Goal: Information Seeking & Learning: Learn about a topic

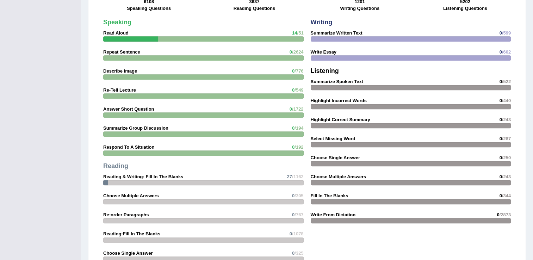
scroll to position [543, 0]
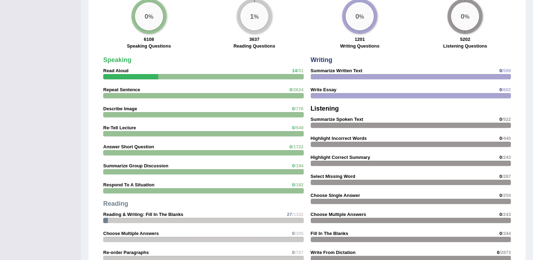
click at [199, 74] on div at bounding box center [203, 76] width 200 height 5
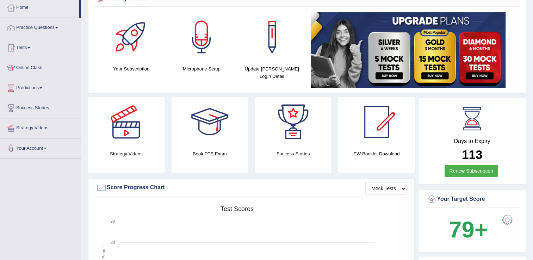
scroll to position [38, 0]
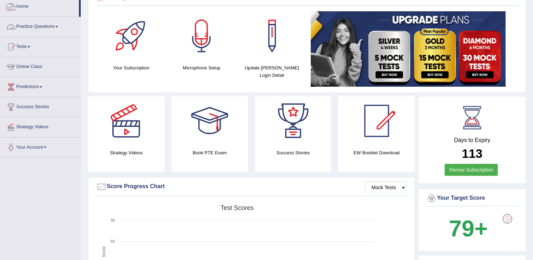
click at [45, 26] on link "Practice Questions" at bounding box center [40, 26] width 80 height 18
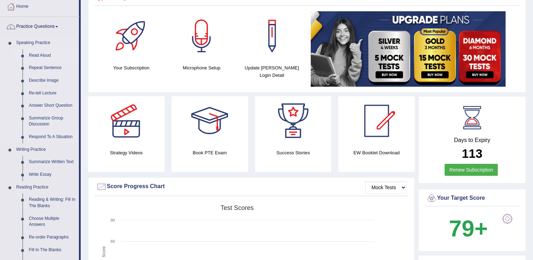
click at [37, 56] on link "Read Aloud" at bounding box center [52, 55] width 53 height 13
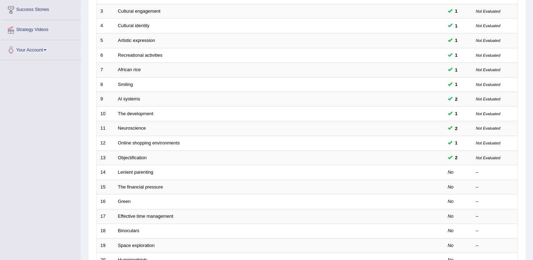
scroll to position [148, 0]
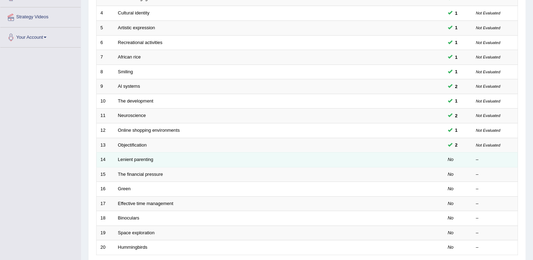
click at [152, 153] on td "Lenient parenting" at bounding box center [252, 159] width 277 height 15
click at [143, 157] on link "Lenient parenting" at bounding box center [135, 159] width 35 height 5
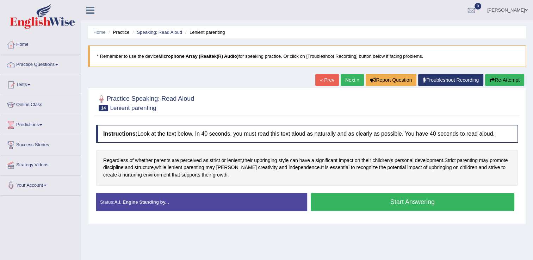
click at [414, 197] on button "Start Answering" at bounding box center [412, 202] width 204 height 18
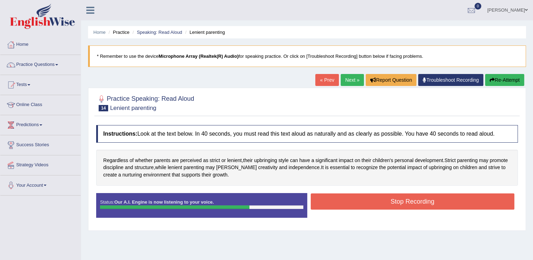
click at [414, 197] on button "Stop Recording" at bounding box center [412, 201] width 204 height 16
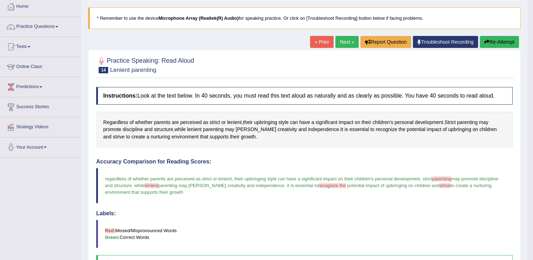
scroll to position [36, 0]
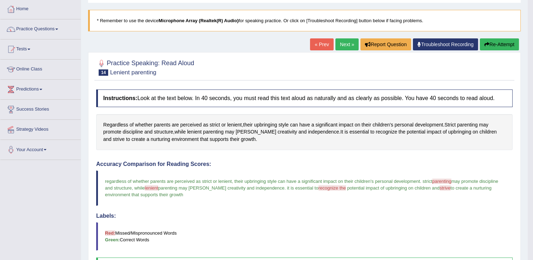
click at [325, 43] on link "« Prev" at bounding box center [321, 44] width 23 height 12
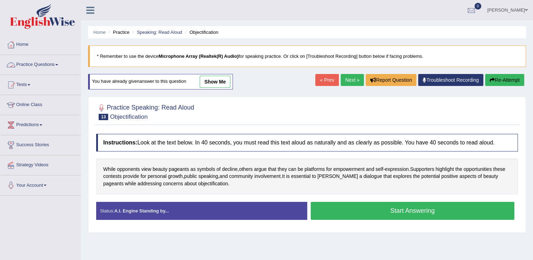
click at [41, 67] on link "Practice Questions" at bounding box center [40, 64] width 80 height 18
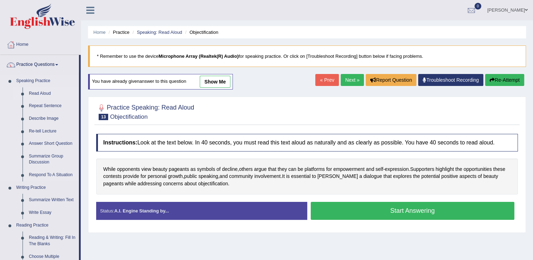
click at [50, 94] on link "Read Aloud" at bounding box center [52, 93] width 53 height 13
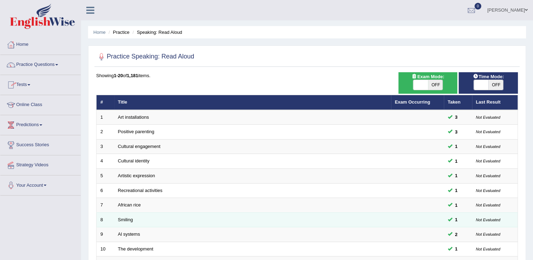
click at [428, 219] on td at bounding box center [417, 219] width 53 height 15
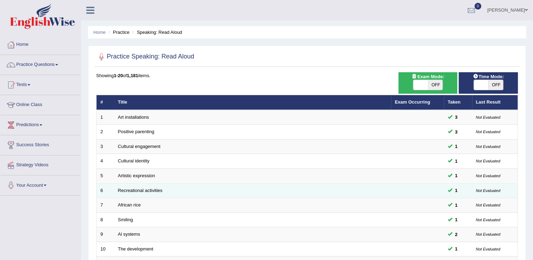
click at [366, 191] on td "Recreational activities" at bounding box center [252, 190] width 277 height 15
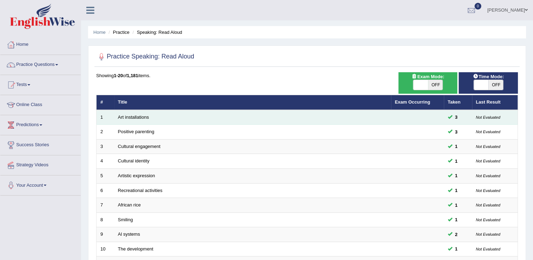
click at [317, 122] on td "Art installations" at bounding box center [252, 117] width 277 height 15
click at [300, 116] on td "Art installations" at bounding box center [252, 117] width 277 height 15
click at [479, 115] on small "Not Evaluated" at bounding box center [488, 117] width 24 height 4
click at [231, 123] on td "Art installations" at bounding box center [252, 117] width 277 height 15
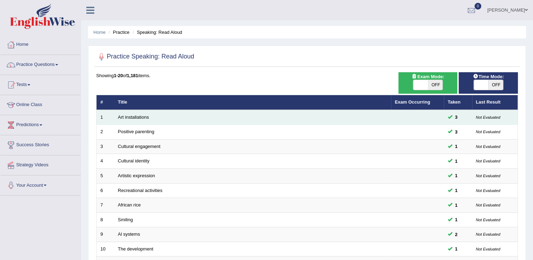
click at [217, 116] on td "Art installations" at bounding box center [252, 117] width 277 height 15
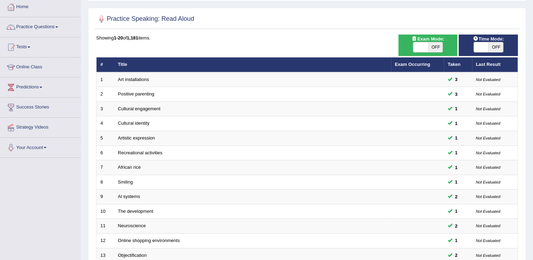
scroll to position [37, 0]
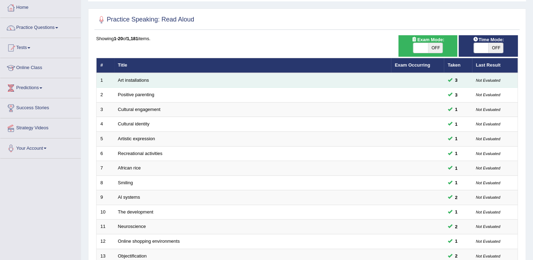
click at [173, 84] on td "Art installations" at bounding box center [252, 80] width 277 height 15
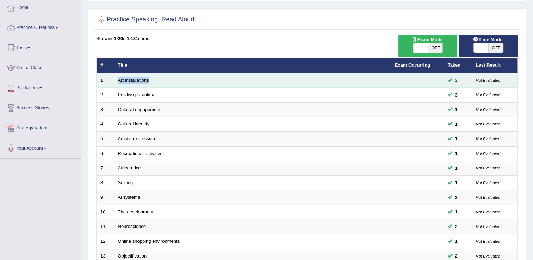
click at [131, 78] on link "Art installations" at bounding box center [133, 79] width 31 height 5
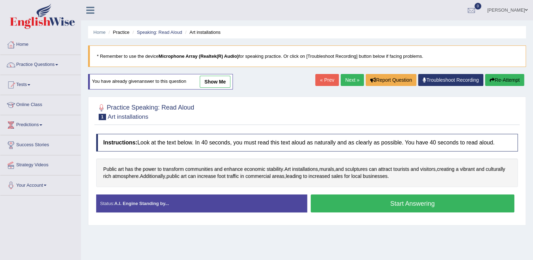
click at [225, 81] on link "show me" at bounding box center [215, 82] width 31 height 12
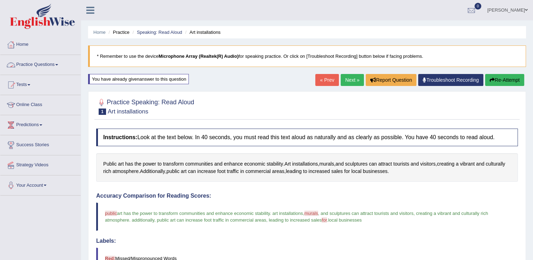
click at [45, 67] on link "Practice Questions" at bounding box center [40, 64] width 80 height 18
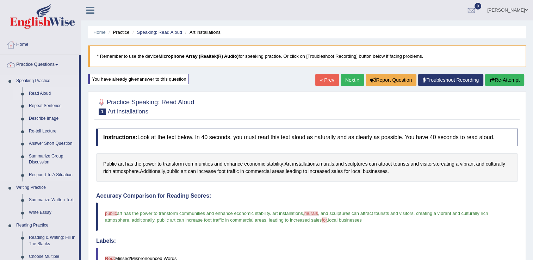
click at [44, 93] on link "Read Aloud" at bounding box center [52, 93] width 53 height 13
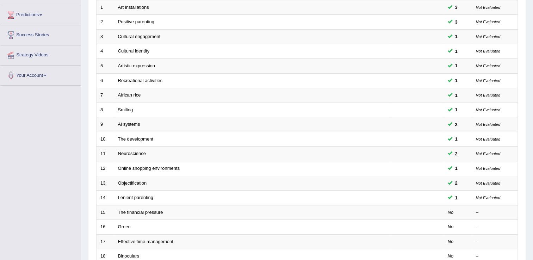
scroll to position [129, 0]
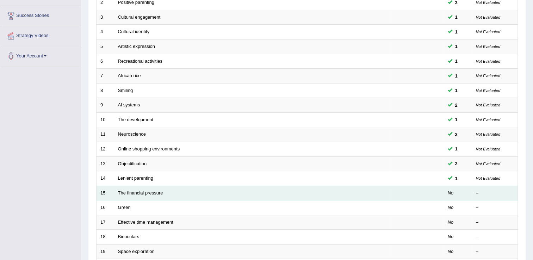
click at [217, 187] on td "The financial pressure" at bounding box center [252, 192] width 277 height 15
click at [453, 193] on em "No" at bounding box center [450, 192] width 6 height 5
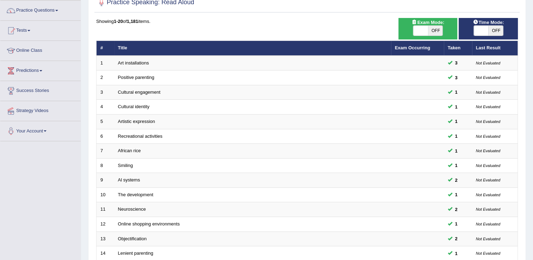
scroll to position [0, 0]
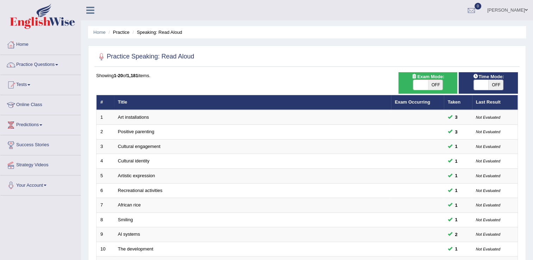
click at [492, 101] on th "Last Result" at bounding box center [495, 102] width 46 height 15
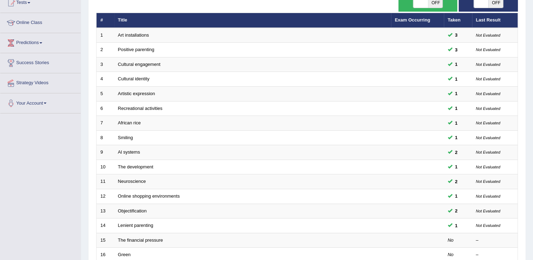
scroll to position [204, 0]
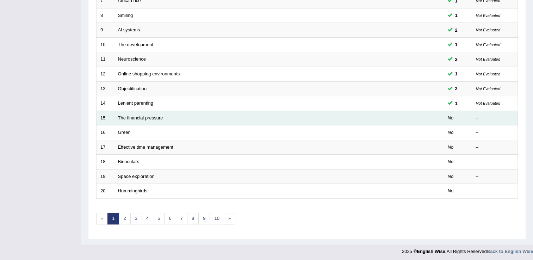
click at [228, 119] on td "The financial pressure" at bounding box center [252, 118] width 277 height 15
click at [130, 116] on link "The financial pressure" at bounding box center [140, 117] width 45 height 5
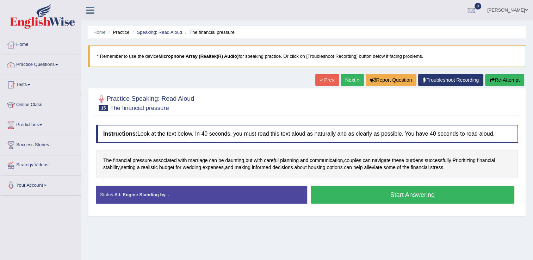
click at [414, 199] on button "Start Answering" at bounding box center [412, 194] width 204 height 18
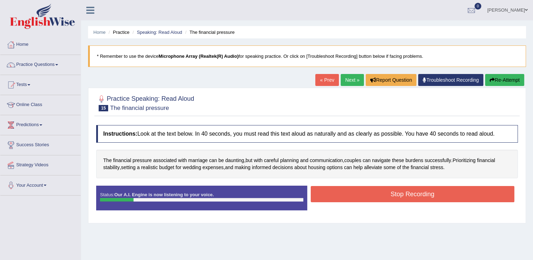
click at [503, 75] on button "Re-Attempt" at bounding box center [504, 80] width 39 height 12
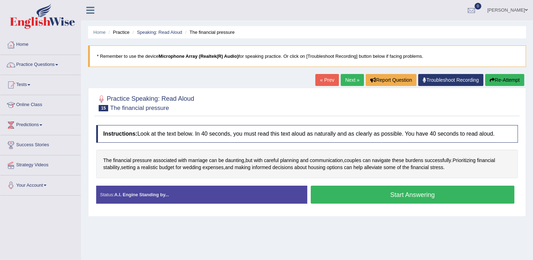
click at [407, 195] on button "Start Answering" at bounding box center [412, 194] width 204 height 18
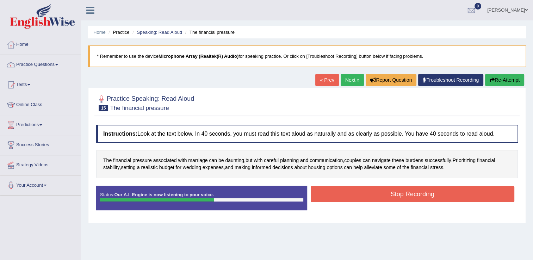
click at [407, 195] on button "Stop Recording" at bounding box center [412, 194] width 204 height 16
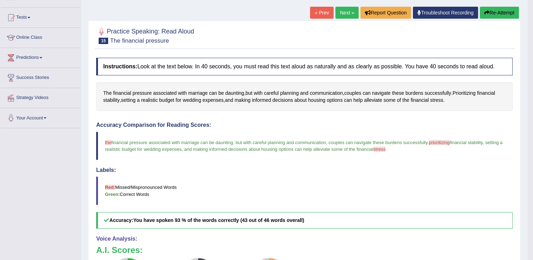
scroll to position [59, 0]
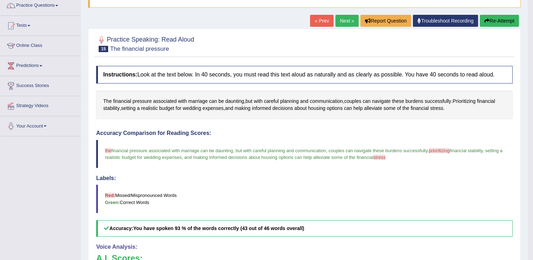
click at [494, 18] on button "Re-Attempt" at bounding box center [498, 21] width 39 height 12
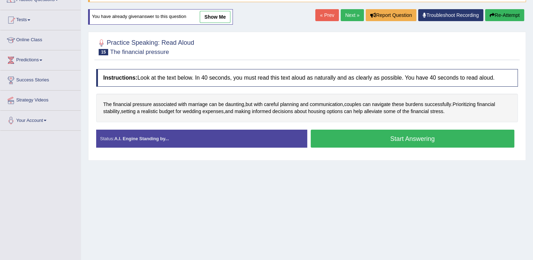
scroll to position [59, 0]
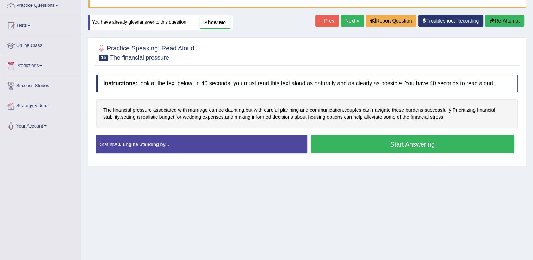
click at [395, 140] on button "Start Answering" at bounding box center [412, 144] width 204 height 18
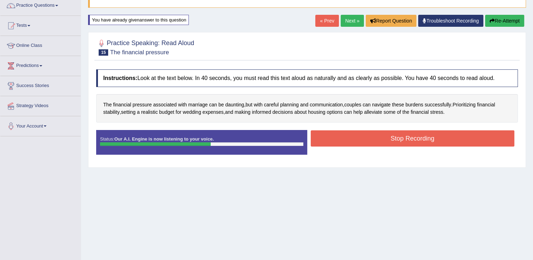
click at [395, 140] on button "Stop Recording" at bounding box center [412, 138] width 204 height 16
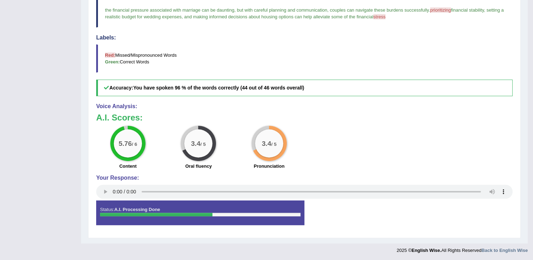
scroll to position [0, 0]
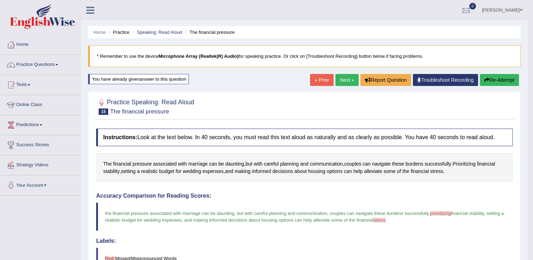
click at [510, 80] on button "Re-Attempt" at bounding box center [498, 80] width 39 height 12
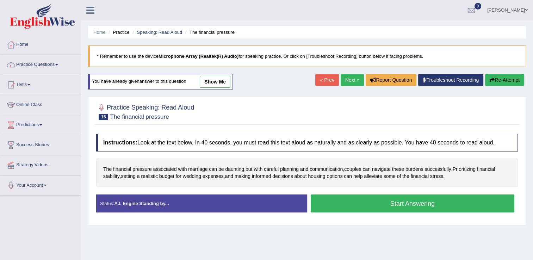
click at [404, 205] on button "Start Answering" at bounding box center [412, 203] width 204 height 18
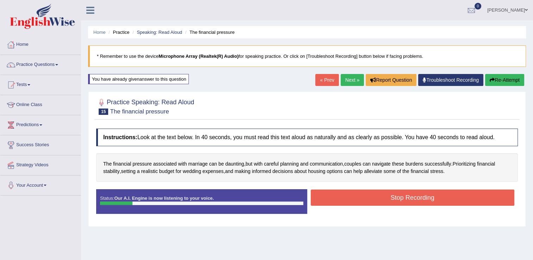
click at [495, 82] on button "Re-Attempt" at bounding box center [504, 80] width 39 height 12
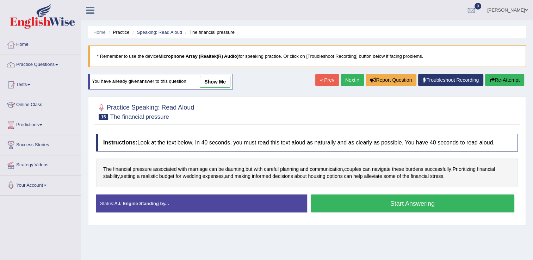
click at [351, 77] on link "Next »" at bounding box center [351, 80] width 23 height 12
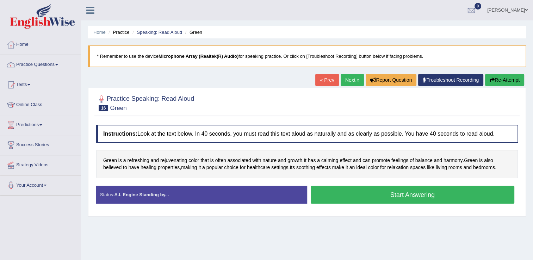
click at [334, 195] on button "Start Answering" at bounding box center [412, 194] width 204 height 18
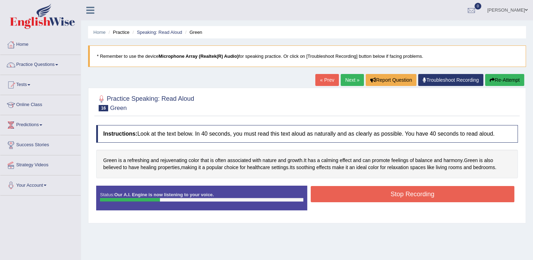
click at [489, 81] on icon "button" at bounding box center [491, 79] width 5 height 5
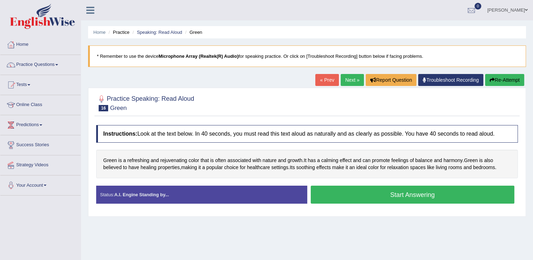
click at [434, 194] on button "Start Answering" at bounding box center [412, 194] width 204 height 18
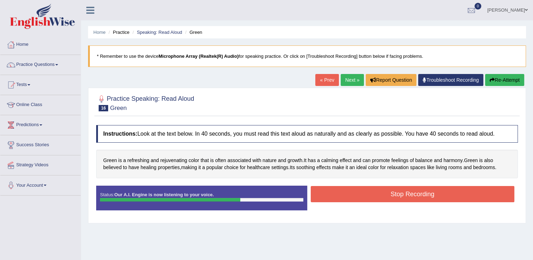
click at [434, 194] on button "Stop Recording" at bounding box center [412, 194] width 204 height 16
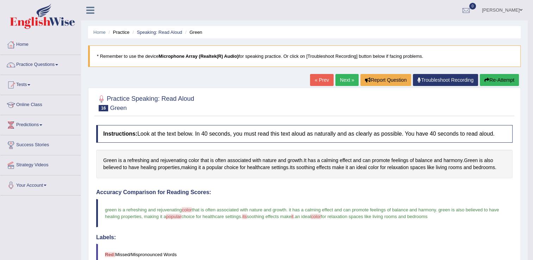
click at [349, 82] on link "Next »" at bounding box center [346, 80] width 23 height 12
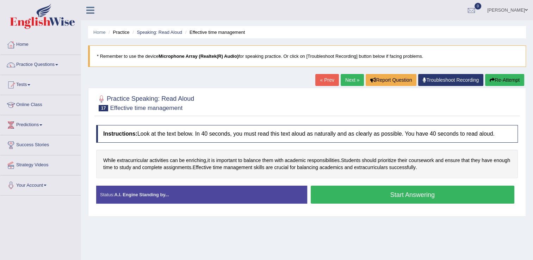
click at [422, 194] on button "Start Answering" at bounding box center [412, 194] width 204 height 18
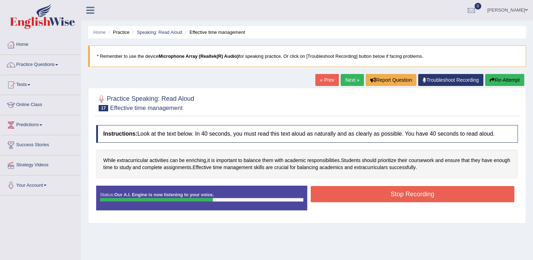
click at [422, 194] on button "Stop Recording" at bounding box center [412, 194] width 204 height 16
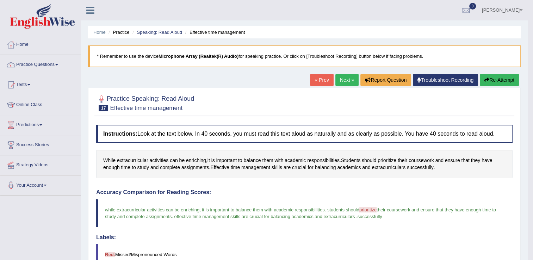
click at [343, 78] on link "Next »" at bounding box center [346, 80] width 23 height 12
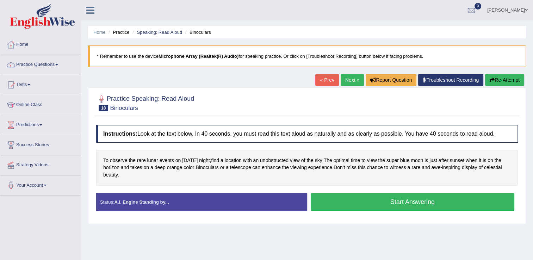
click at [366, 196] on button "Start Answering" at bounding box center [412, 202] width 204 height 18
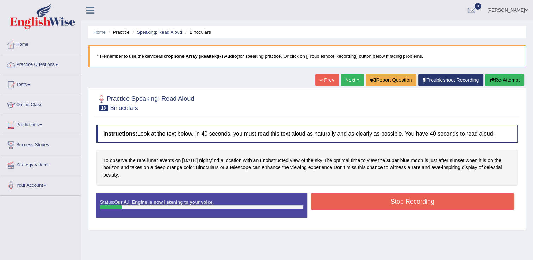
click at [501, 75] on button "Re-Attempt" at bounding box center [504, 80] width 39 height 12
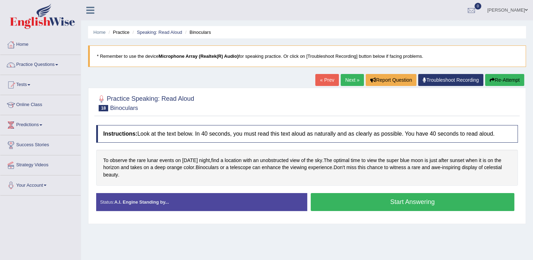
click at [433, 194] on button "Start Answering" at bounding box center [412, 202] width 204 height 18
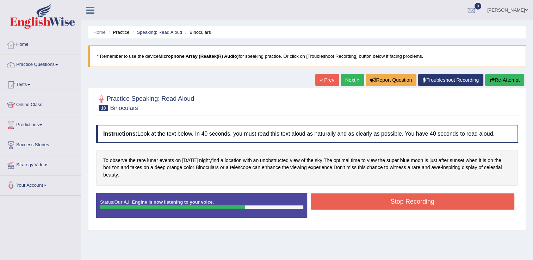
click at [434, 195] on button "Stop Recording" at bounding box center [412, 201] width 204 height 16
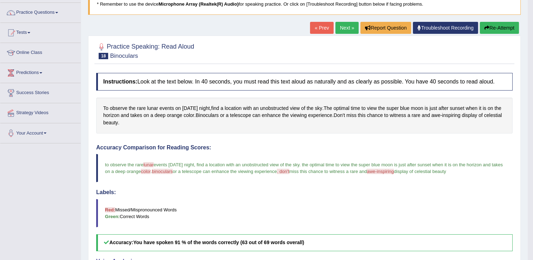
scroll to position [38, 0]
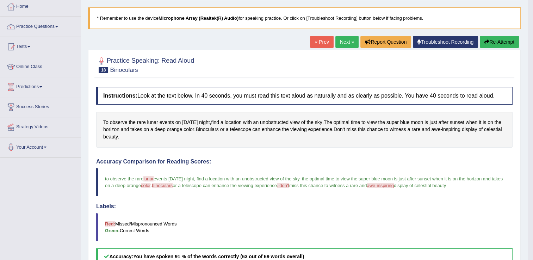
click at [342, 42] on link "Next »" at bounding box center [346, 42] width 23 height 12
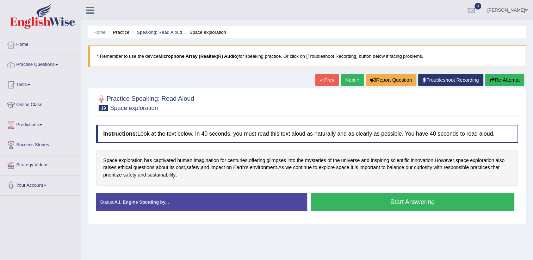
click at [397, 204] on button "Start Answering" at bounding box center [412, 202] width 204 height 18
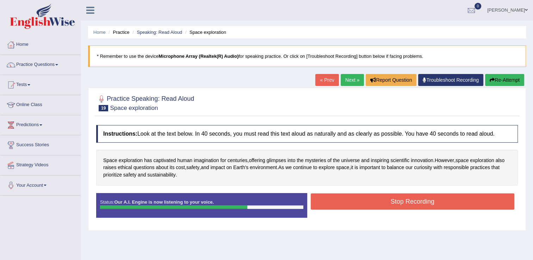
click at [397, 204] on button "Stop Recording" at bounding box center [412, 201] width 204 height 16
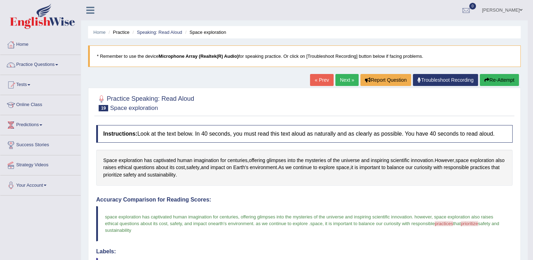
click at [345, 78] on link "Next »" at bounding box center [346, 80] width 23 height 12
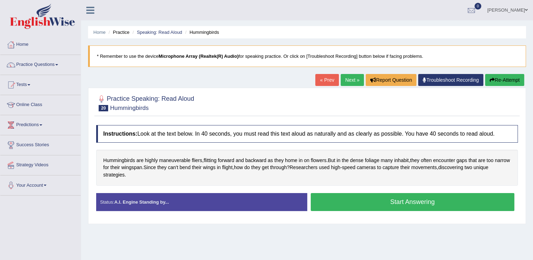
click at [393, 202] on button "Start Answering" at bounding box center [412, 202] width 204 height 18
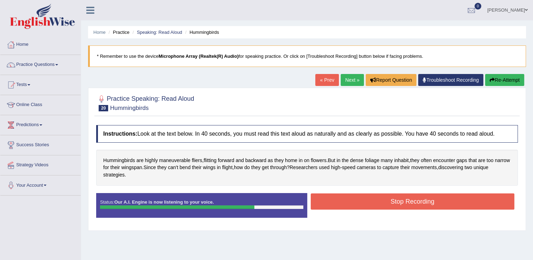
click at [393, 202] on button "Stop Recording" at bounding box center [412, 201] width 204 height 16
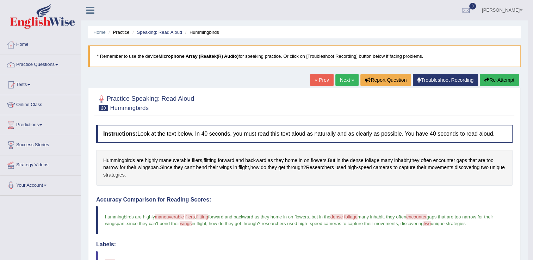
click at [347, 82] on link "Next »" at bounding box center [346, 80] width 23 height 12
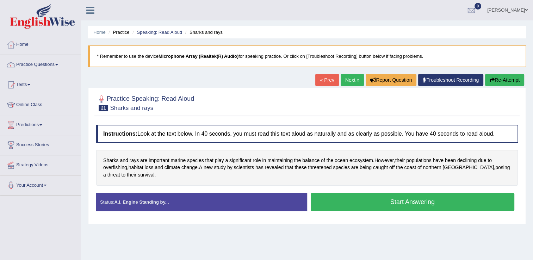
click at [374, 201] on button "Start Answering" at bounding box center [412, 202] width 204 height 18
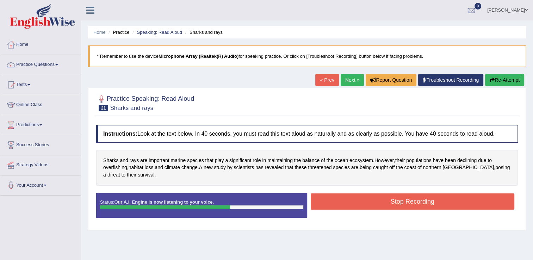
click at [374, 201] on button "Stop Recording" at bounding box center [412, 201] width 204 height 16
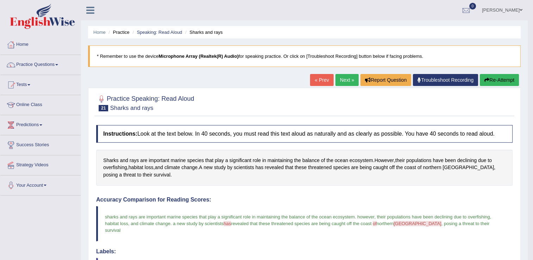
click at [335, 79] on link "Next »" at bounding box center [346, 80] width 23 height 12
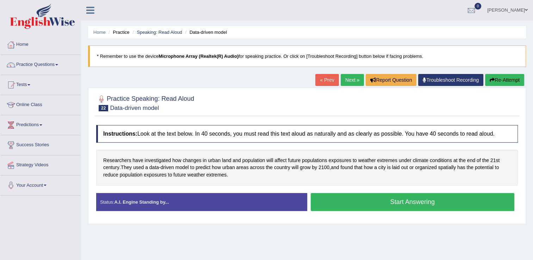
click at [455, 196] on button "Start Answering" at bounding box center [412, 202] width 204 height 18
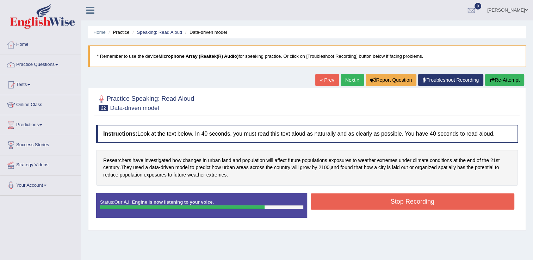
click at [454, 199] on button "Stop Recording" at bounding box center [412, 201] width 204 height 16
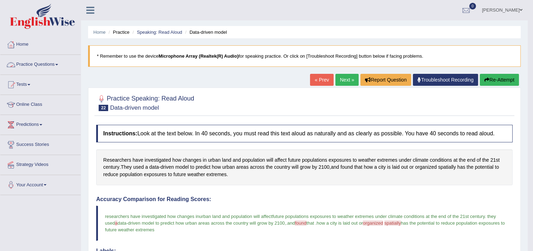
click at [49, 64] on link "Practice Questions" at bounding box center [40, 64] width 80 height 18
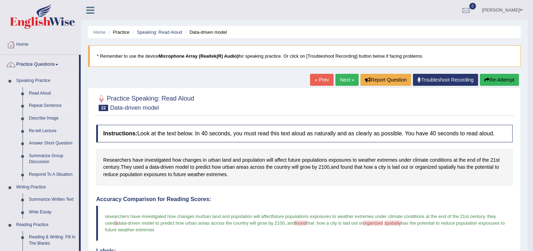
click at [52, 104] on link "Repeat Sentence" at bounding box center [52, 106] width 53 height 13
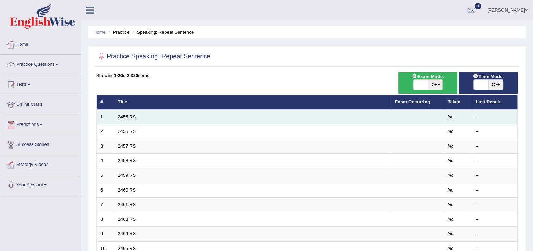
click at [126, 118] on link "2455 RS" at bounding box center [127, 116] width 18 height 5
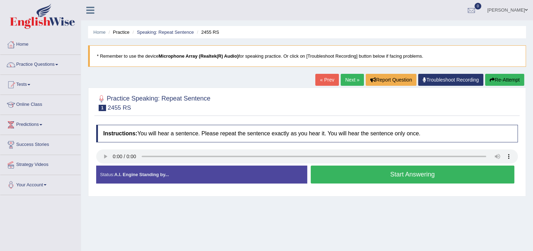
click at [390, 175] on button "Start Answering" at bounding box center [412, 175] width 204 height 18
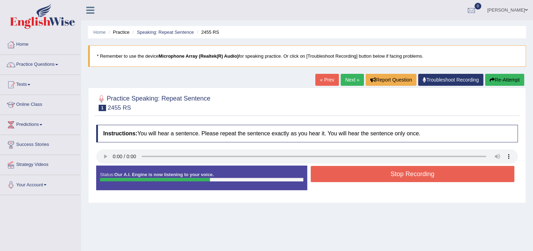
click at [390, 175] on button "Stop Recording" at bounding box center [412, 174] width 204 height 16
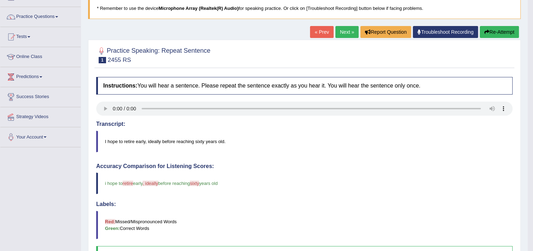
scroll to position [78, 0]
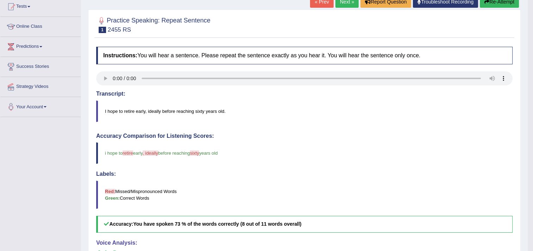
click at [505, 4] on button "Re-Attempt" at bounding box center [498, 2] width 39 height 12
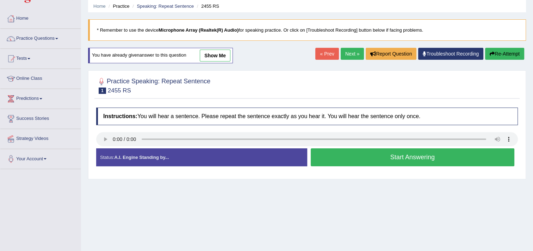
scroll to position [24, 0]
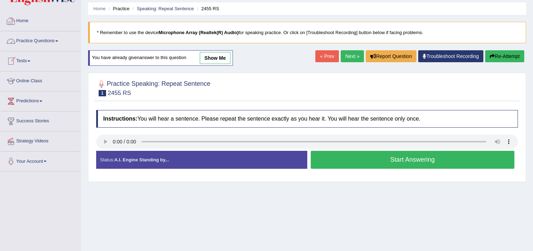
click at [47, 40] on link "Practice Questions" at bounding box center [40, 40] width 80 height 18
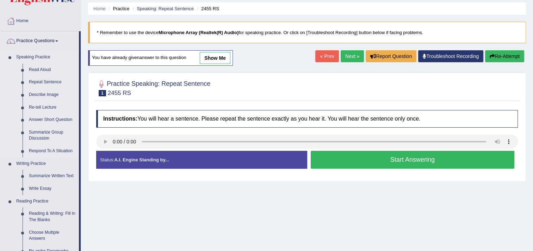
click at [42, 80] on link "Repeat Sentence" at bounding box center [52, 82] width 53 height 13
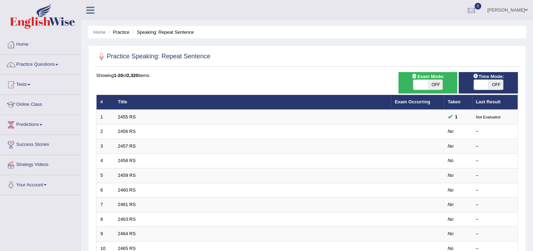
click at [432, 85] on span "OFF" at bounding box center [435, 85] width 15 height 10
checkbox input "true"
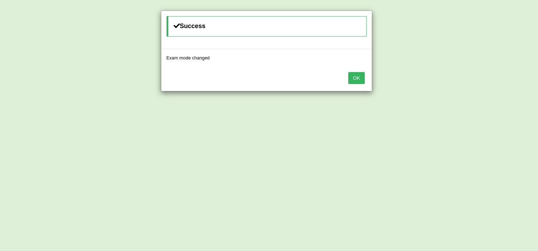
click at [357, 79] on button "OK" at bounding box center [356, 78] width 16 height 12
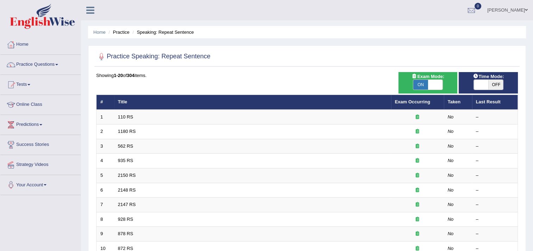
click at [494, 86] on span "OFF" at bounding box center [495, 85] width 15 height 10
checkbox input "true"
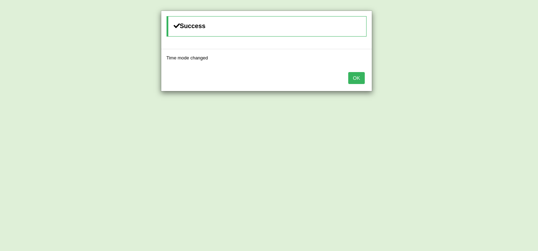
click at [355, 76] on button "OK" at bounding box center [356, 78] width 16 height 12
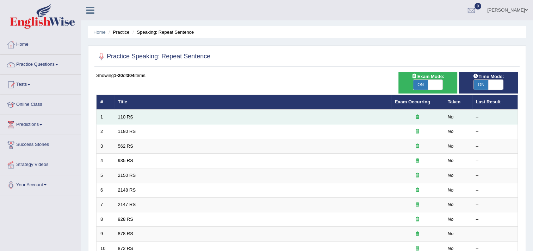
click at [127, 116] on link "110 RS" at bounding box center [125, 116] width 15 height 5
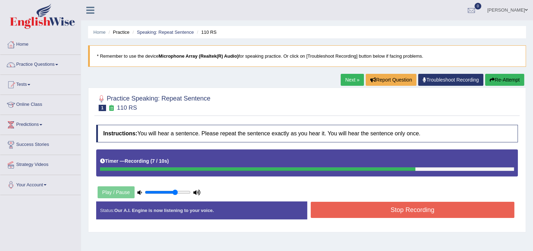
click at [391, 211] on button "Stop Recording" at bounding box center [412, 210] width 204 height 16
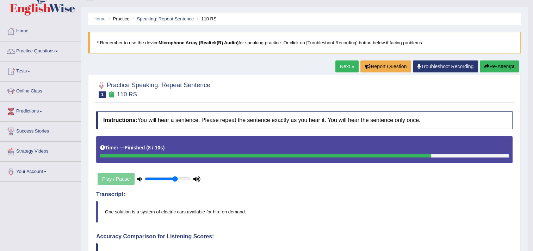
scroll to position [13, 0]
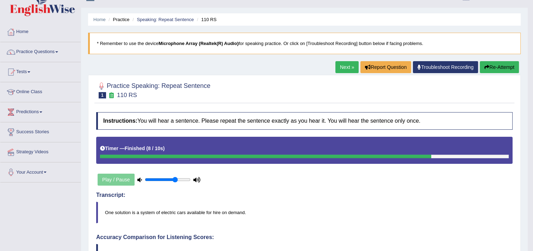
click at [349, 70] on link "Next »" at bounding box center [346, 67] width 23 height 12
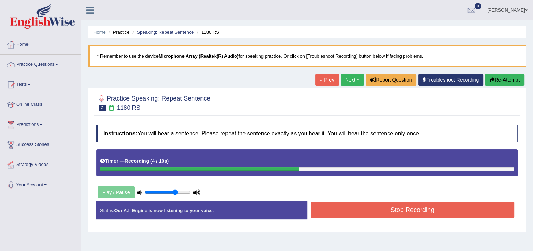
click at [392, 214] on button "Stop Recording" at bounding box center [412, 210] width 204 height 16
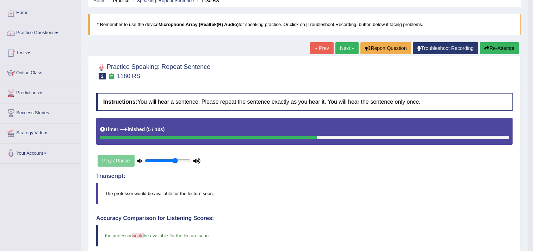
scroll to position [30, 0]
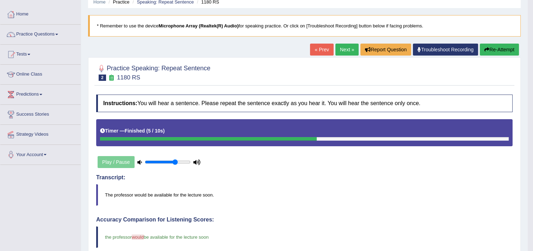
click at [344, 47] on link "Next »" at bounding box center [346, 50] width 23 height 12
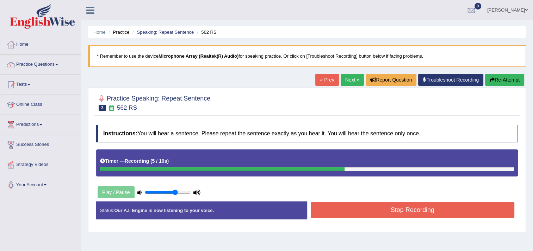
click at [390, 207] on button "Stop Recording" at bounding box center [412, 210] width 204 height 16
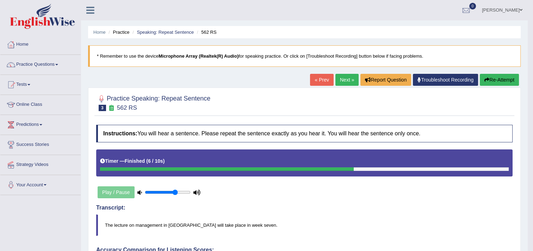
click at [344, 78] on link "Next »" at bounding box center [346, 80] width 23 height 12
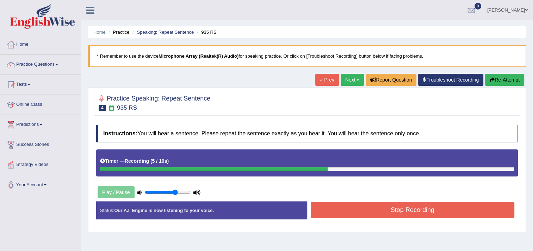
click at [515, 80] on button "Re-Attempt" at bounding box center [504, 80] width 39 height 12
click at [438, 205] on button "Stop Recording" at bounding box center [412, 210] width 204 height 16
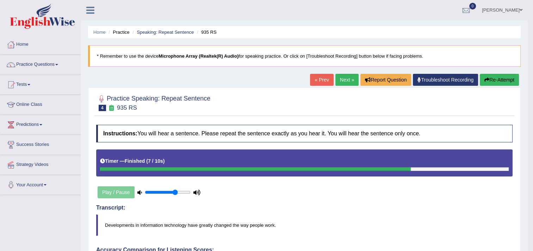
click at [341, 80] on link "Next »" at bounding box center [346, 80] width 23 height 12
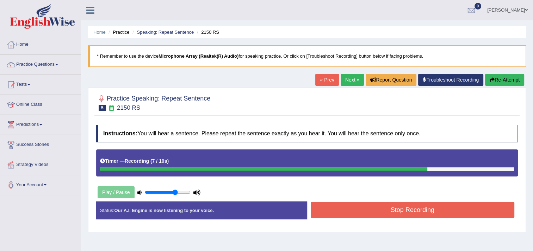
click at [413, 210] on button "Stop Recording" at bounding box center [412, 210] width 204 height 16
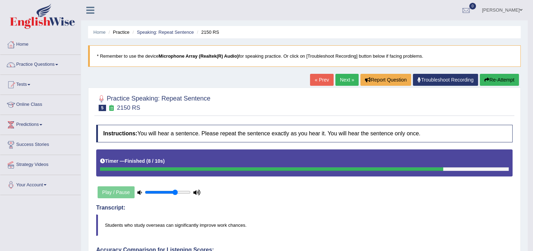
click at [492, 80] on button "Re-Attempt" at bounding box center [498, 80] width 39 height 12
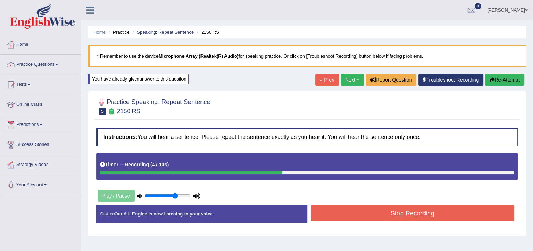
click at [492, 80] on icon "button" at bounding box center [491, 79] width 5 height 5
click at [407, 208] on button "Stop Recording" at bounding box center [412, 214] width 204 height 16
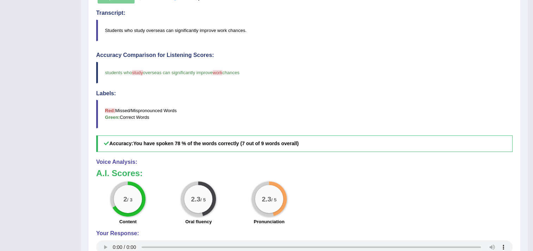
scroll to position [60, 0]
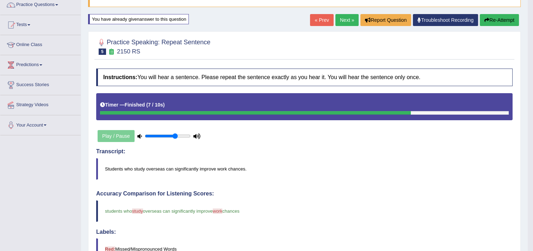
click at [352, 18] on link "Next »" at bounding box center [346, 20] width 23 height 12
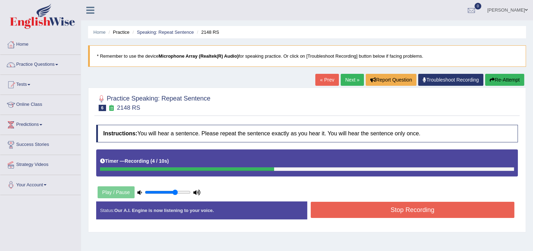
click at [498, 79] on button "Re-Attempt" at bounding box center [504, 80] width 39 height 12
click at [487, 80] on button "Re-Attempt" at bounding box center [504, 80] width 39 height 12
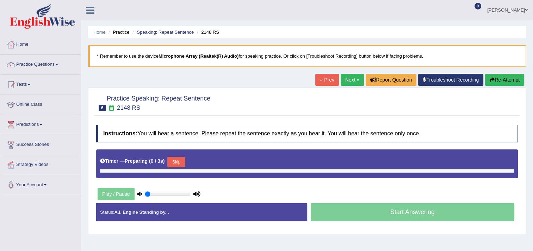
type input "0.7"
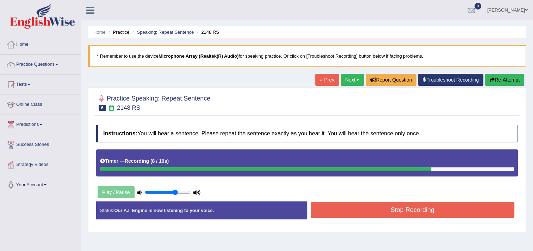
click at [475, 214] on button "Stop Recording" at bounding box center [412, 210] width 204 height 16
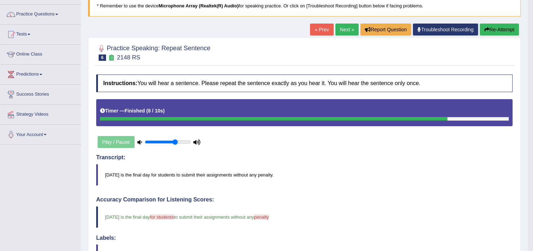
scroll to position [51, 0]
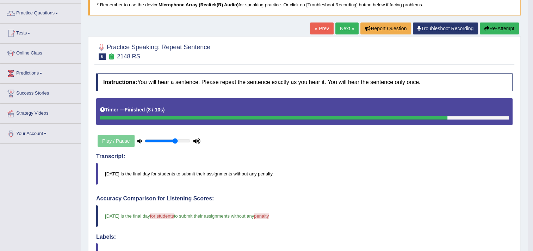
click at [483, 30] on button "Re-Attempt" at bounding box center [498, 29] width 39 height 12
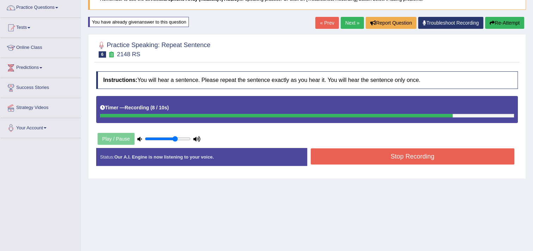
click at [408, 153] on button "Stop Recording" at bounding box center [412, 157] width 204 height 16
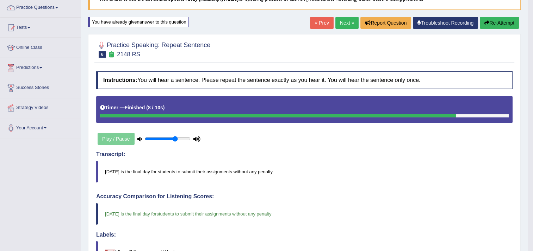
click at [336, 20] on link "Next »" at bounding box center [346, 23] width 23 height 12
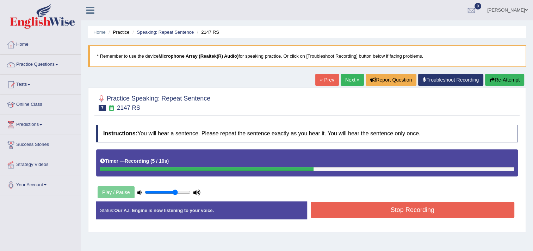
click at [387, 207] on button "Stop Recording" at bounding box center [412, 210] width 204 height 16
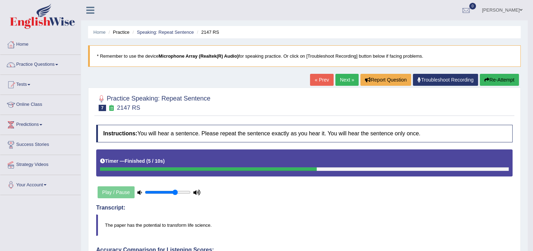
click at [500, 81] on button "Re-Attempt" at bounding box center [498, 80] width 39 height 12
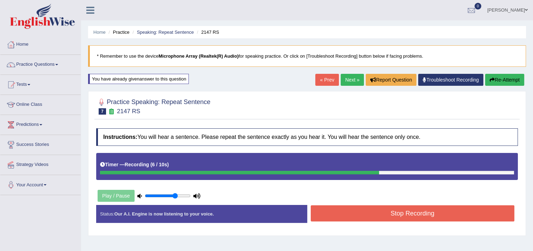
click at [446, 218] on button "Stop Recording" at bounding box center [412, 214] width 204 height 16
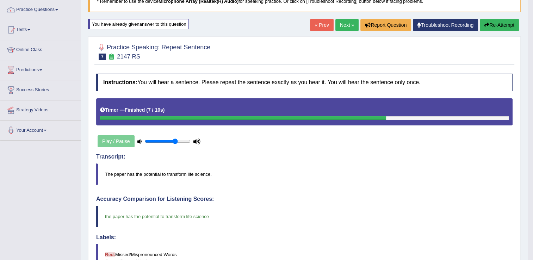
scroll to position [52, 0]
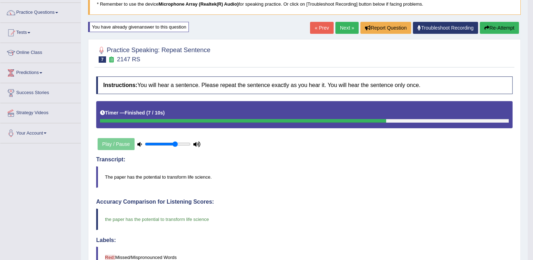
click at [346, 30] on link "Next »" at bounding box center [346, 28] width 23 height 12
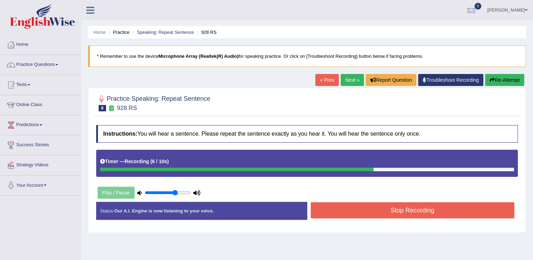
click at [428, 210] on button "Stop Recording" at bounding box center [412, 210] width 204 height 16
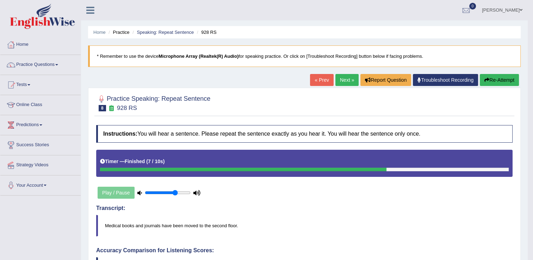
click at [502, 78] on button "Re-Attempt" at bounding box center [498, 80] width 39 height 12
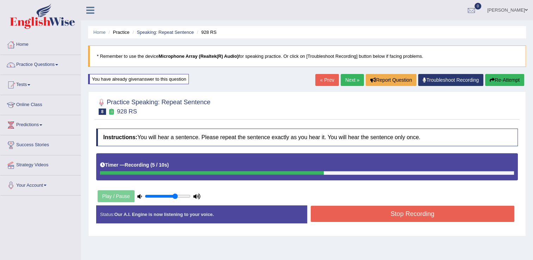
click at [502, 78] on button "Re-Attempt" at bounding box center [504, 80] width 39 height 12
click at [367, 208] on button "Stop Recording" at bounding box center [412, 214] width 204 height 16
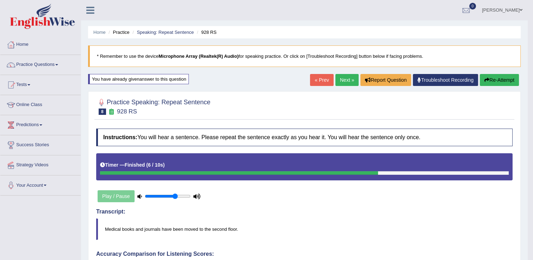
click at [342, 82] on link "Next »" at bounding box center [346, 80] width 23 height 12
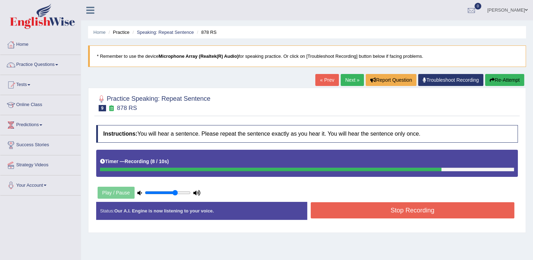
click at [414, 212] on button "Stop Recording" at bounding box center [412, 210] width 204 height 16
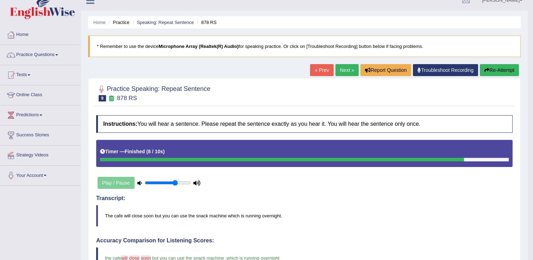
scroll to position [11, 0]
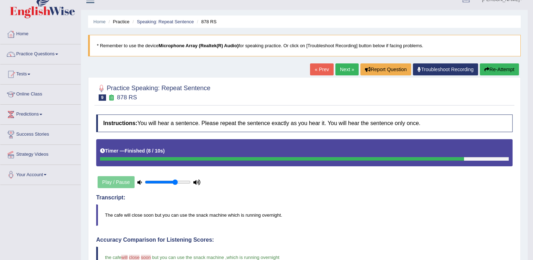
click at [337, 70] on link "Next »" at bounding box center [346, 69] width 23 height 12
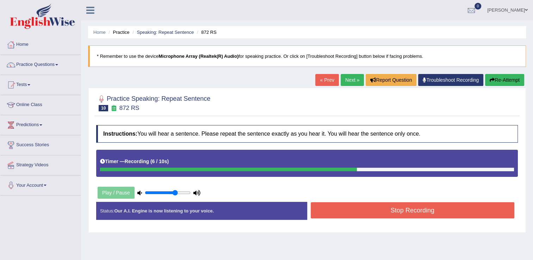
click at [365, 208] on button "Stop Recording" at bounding box center [412, 210] width 204 height 16
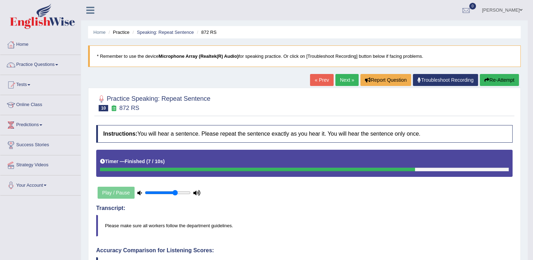
click at [347, 77] on link "Next »" at bounding box center [346, 80] width 23 height 12
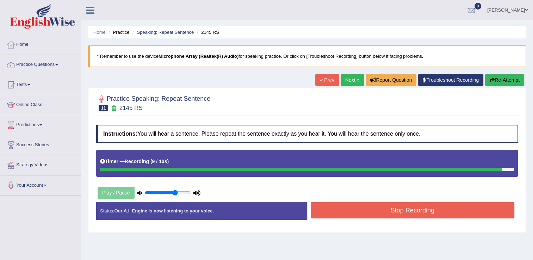
click at [369, 209] on button "Stop Recording" at bounding box center [412, 210] width 204 height 16
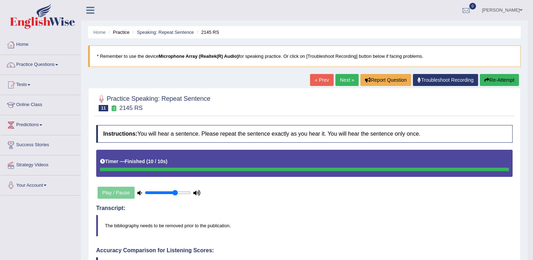
click at [344, 82] on link "Next »" at bounding box center [346, 80] width 23 height 12
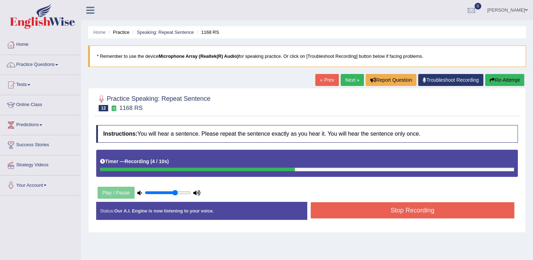
click at [402, 210] on button "Stop Recording" at bounding box center [412, 210] width 204 height 16
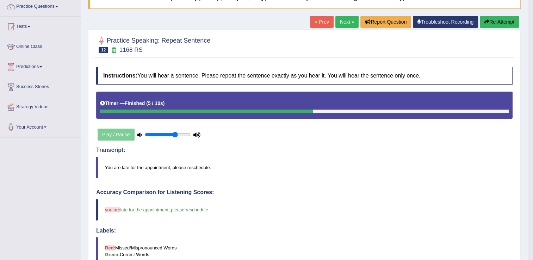
scroll to position [59, 0]
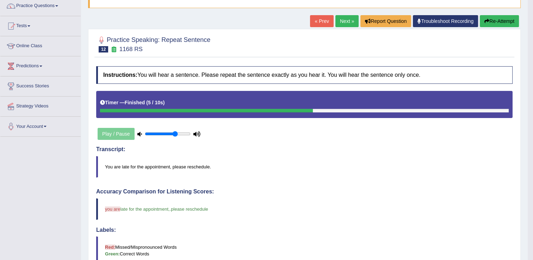
click at [342, 21] on link "Next »" at bounding box center [346, 21] width 23 height 12
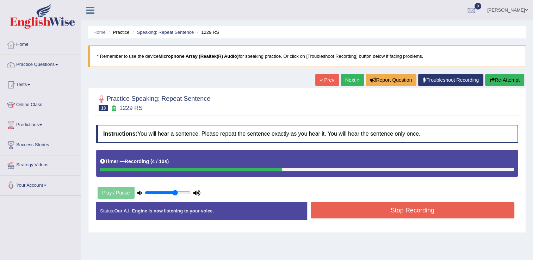
click at [403, 211] on button "Stop Recording" at bounding box center [412, 210] width 204 height 16
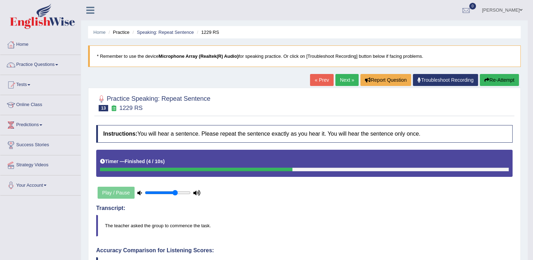
click at [340, 83] on link "Next »" at bounding box center [346, 80] width 23 height 12
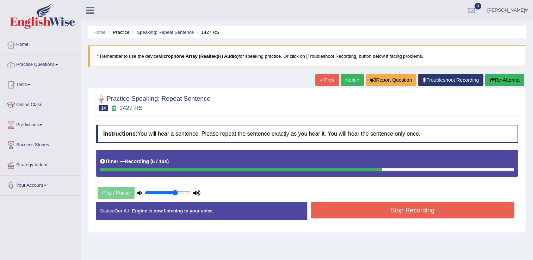
click at [373, 215] on button "Stop Recording" at bounding box center [412, 210] width 204 height 16
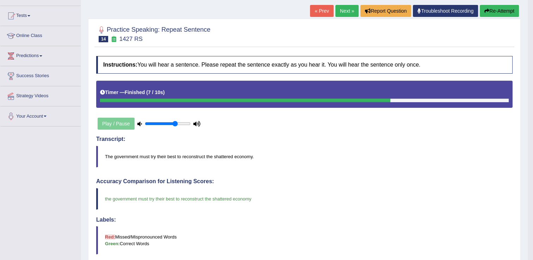
scroll to position [2, 0]
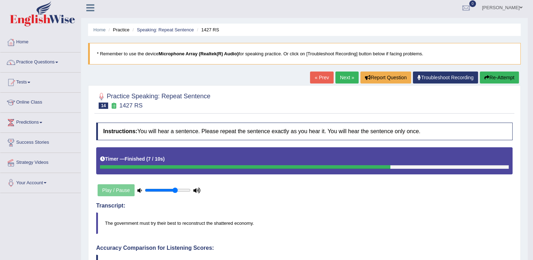
click at [344, 78] on link "Next »" at bounding box center [346, 77] width 23 height 12
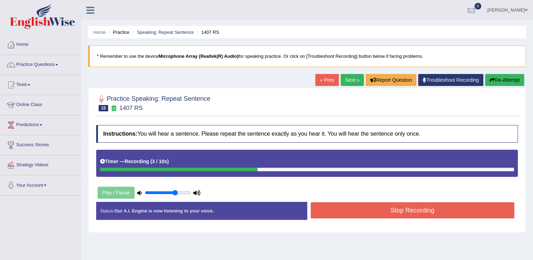
click at [405, 204] on button "Stop Recording" at bounding box center [412, 210] width 204 height 16
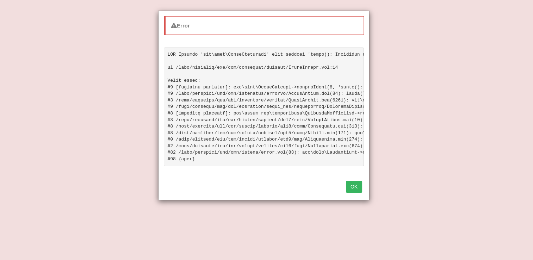
click at [357, 185] on button "OK" at bounding box center [354, 187] width 16 height 12
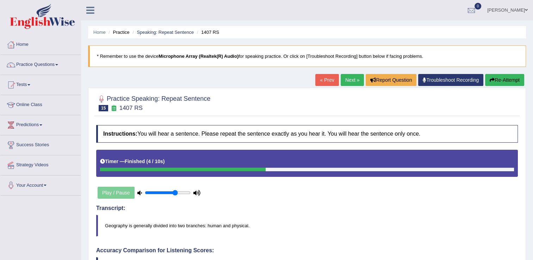
click at [349, 83] on link "Next »" at bounding box center [351, 80] width 23 height 12
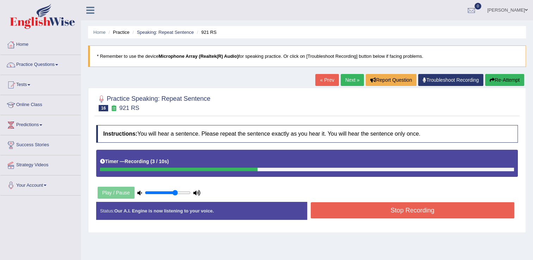
click at [362, 212] on button "Stop Recording" at bounding box center [412, 210] width 204 height 16
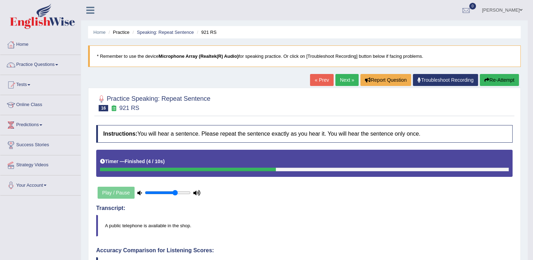
click at [344, 85] on link "Next »" at bounding box center [346, 80] width 23 height 12
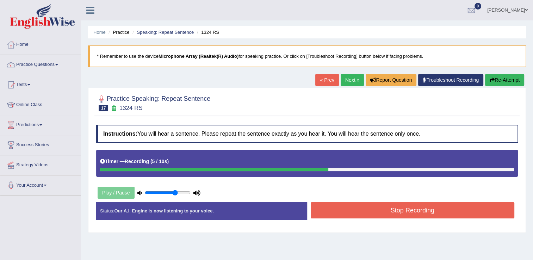
click at [395, 205] on button "Stop Recording" at bounding box center [412, 210] width 204 height 16
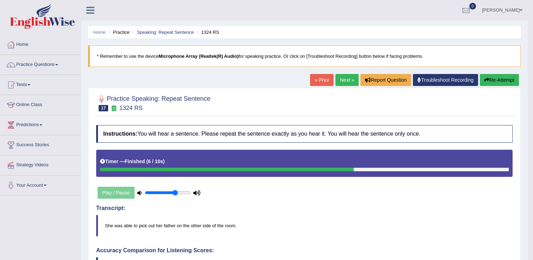
click at [505, 80] on button "Re-Attempt" at bounding box center [498, 80] width 39 height 12
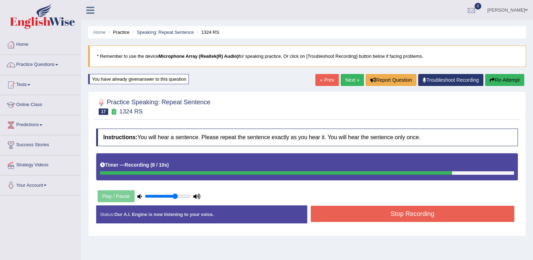
click at [423, 218] on button "Stop Recording" at bounding box center [412, 214] width 204 height 16
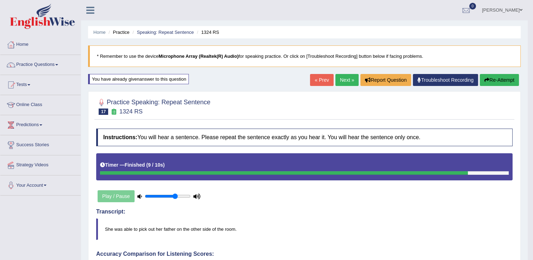
click at [349, 80] on link "Next »" at bounding box center [346, 80] width 23 height 12
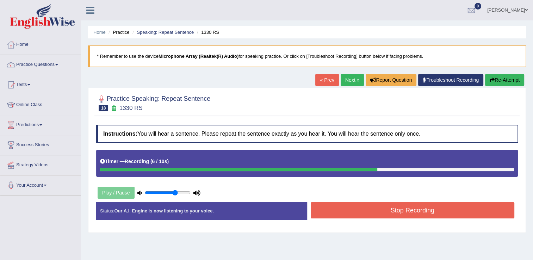
click at [386, 206] on button "Stop Recording" at bounding box center [412, 210] width 204 height 16
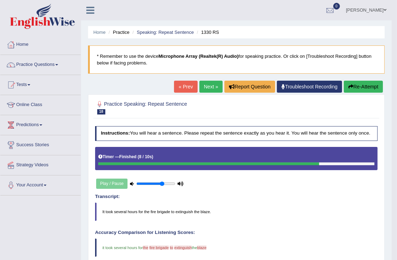
click at [210, 86] on link "Next »" at bounding box center [210, 87] width 23 height 12
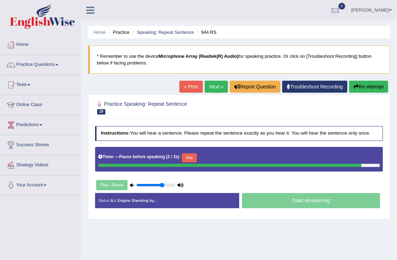
click at [187, 83] on link "« Prev" at bounding box center [190, 87] width 23 height 12
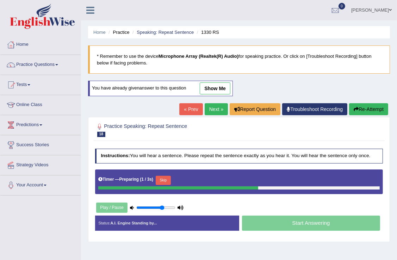
click at [57, 229] on div "Toggle navigation Home Practice Questions Speaking Practice Read Aloud Repeat S…" at bounding box center [198, 183] width 397 height 366
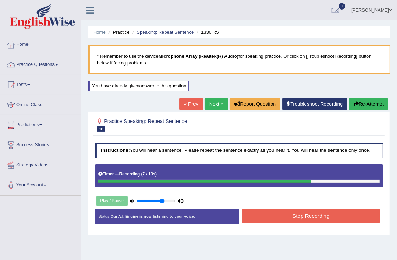
click at [296, 219] on button "Stop Recording" at bounding box center [311, 216] width 138 height 14
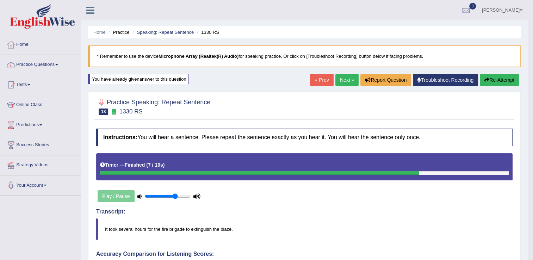
click at [340, 78] on link "Next »" at bounding box center [346, 80] width 23 height 12
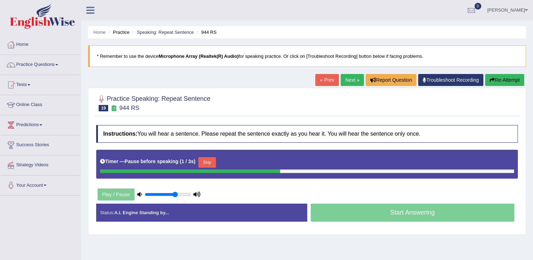
click at [504, 83] on button "Re-Attempt" at bounding box center [504, 80] width 39 height 12
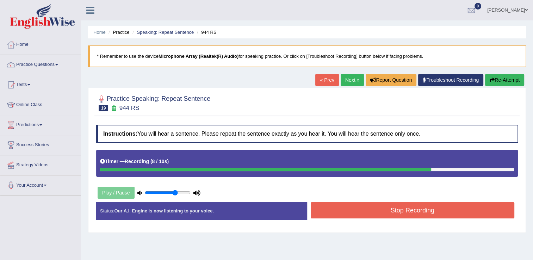
click at [407, 208] on button "Stop Recording" at bounding box center [412, 210] width 204 height 16
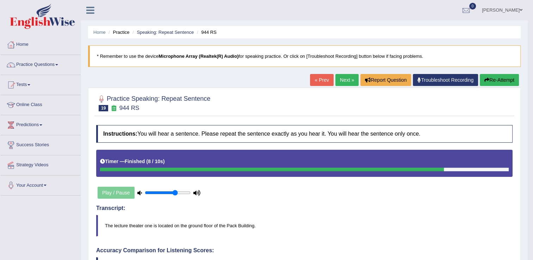
click at [503, 80] on button "Re-Attempt" at bounding box center [498, 80] width 39 height 12
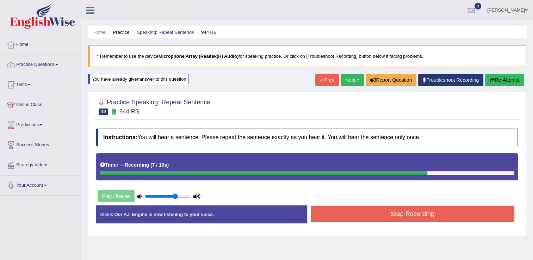
click at [470, 210] on button "Stop Recording" at bounding box center [412, 214] width 204 height 16
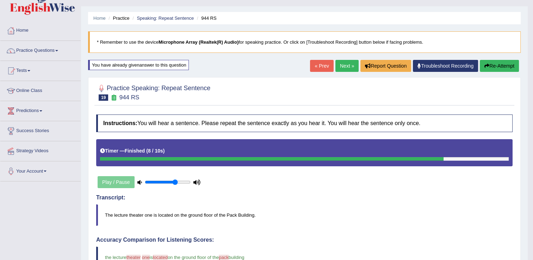
scroll to position [12, 0]
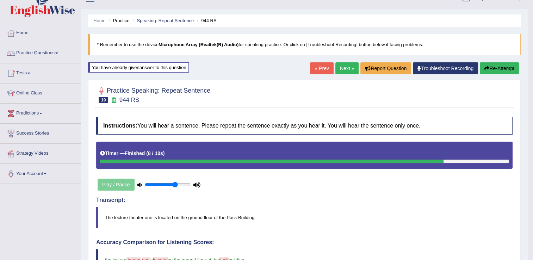
click at [343, 64] on link "Next »" at bounding box center [346, 68] width 23 height 12
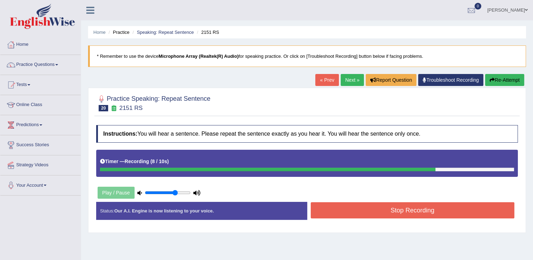
click at [398, 207] on button "Stop Recording" at bounding box center [412, 210] width 204 height 16
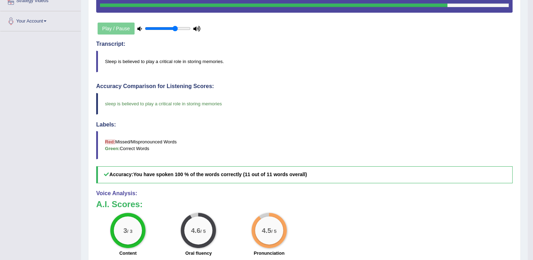
scroll to position [42, 0]
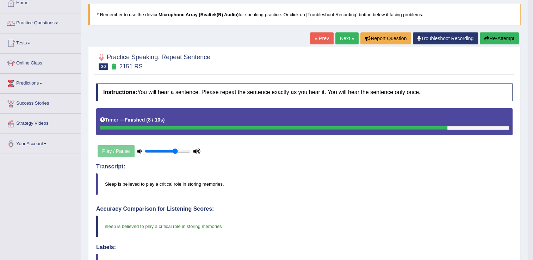
click at [348, 37] on link "Next »" at bounding box center [346, 38] width 23 height 12
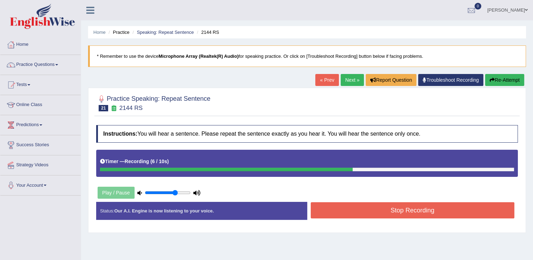
click at [407, 206] on button "Stop Recording" at bounding box center [412, 210] width 204 height 16
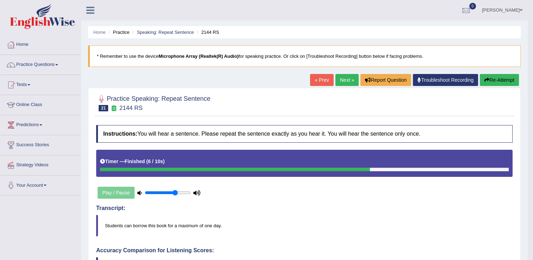
click at [349, 77] on link "Next »" at bounding box center [346, 80] width 23 height 12
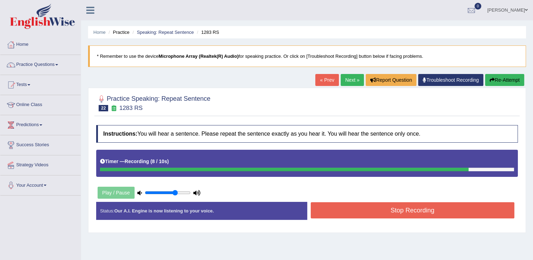
click at [393, 207] on button "Stop Recording" at bounding box center [412, 210] width 204 height 16
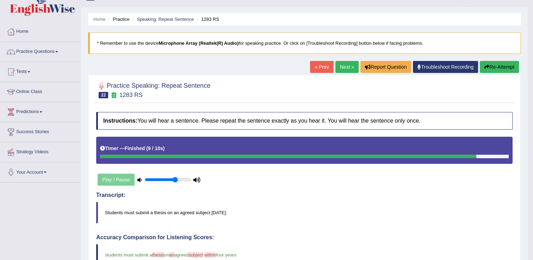
scroll to position [12, 0]
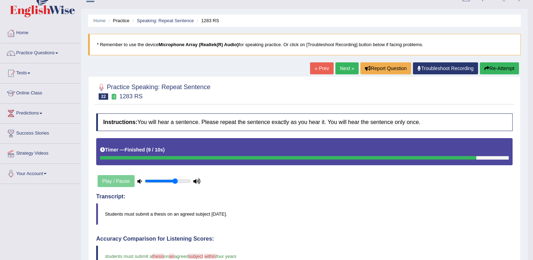
click at [343, 70] on link "Next »" at bounding box center [346, 68] width 23 height 12
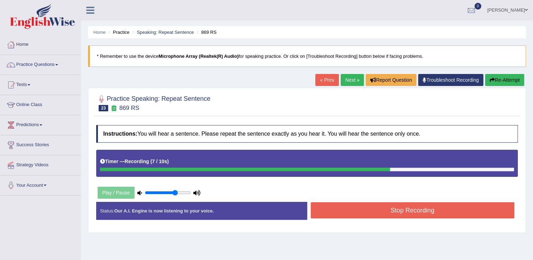
click at [409, 205] on button "Stop Recording" at bounding box center [412, 210] width 204 height 16
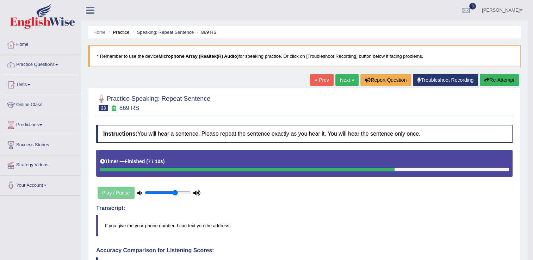
click at [341, 82] on link "Next »" at bounding box center [346, 80] width 23 height 12
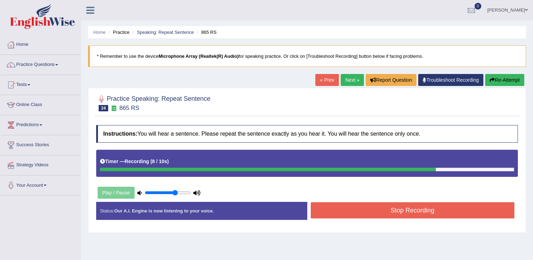
click at [394, 214] on button "Stop Recording" at bounding box center [412, 210] width 204 height 16
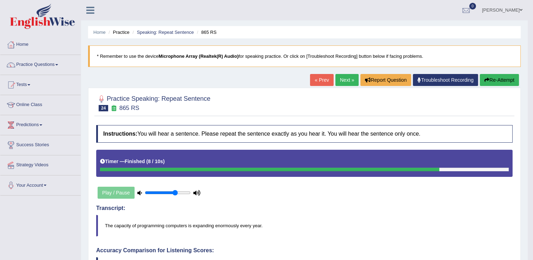
click at [338, 77] on link "Next »" at bounding box center [346, 80] width 23 height 12
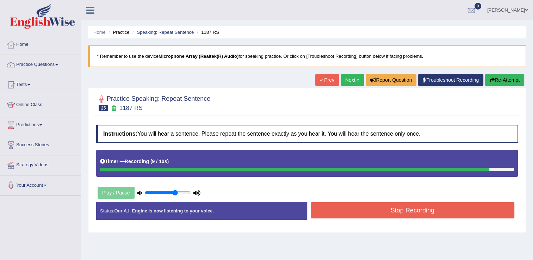
click at [509, 79] on button "Re-Attempt" at bounding box center [504, 80] width 39 height 12
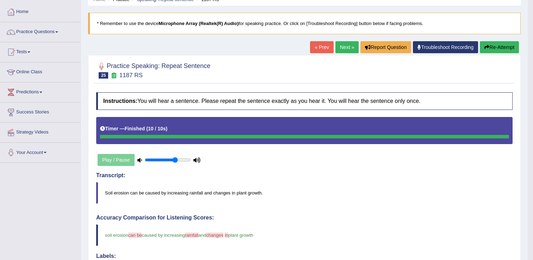
scroll to position [29, 0]
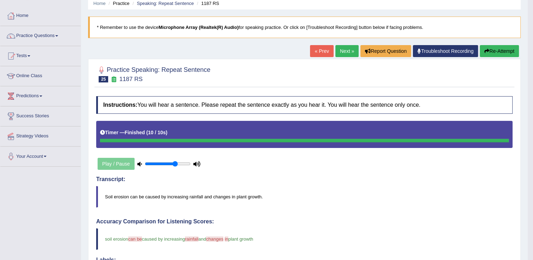
click at [344, 47] on link "Next »" at bounding box center [346, 51] width 23 height 12
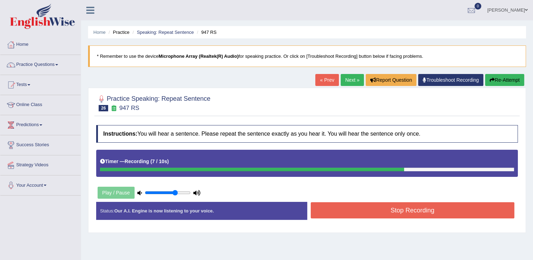
click at [362, 209] on button "Stop Recording" at bounding box center [412, 210] width 204 height 16
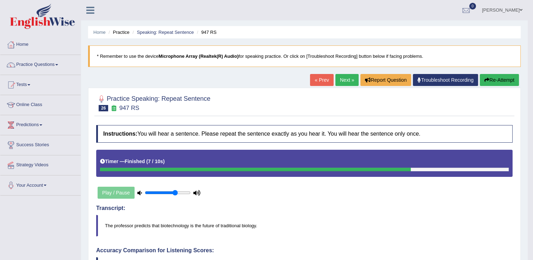
click at [491, 76] on button "Re-Attempt" at bounding box center [498, 80] width 39 height 12
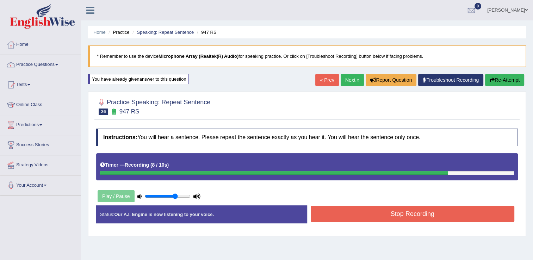
click at [438, 217] on button "Stop Recording" at bounding box center [412, 214] width 204 height 16
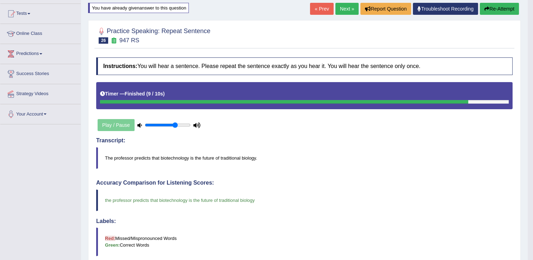
scroll to position [74, 0]
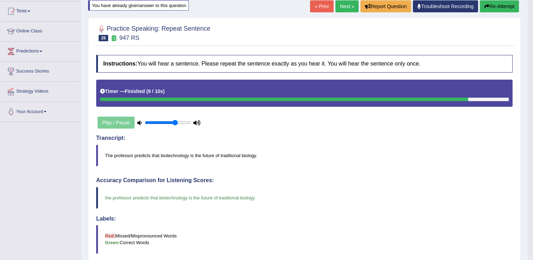
click at [345, 5] on link "Next »" at bounding box center [346, 6] width 23 height 12
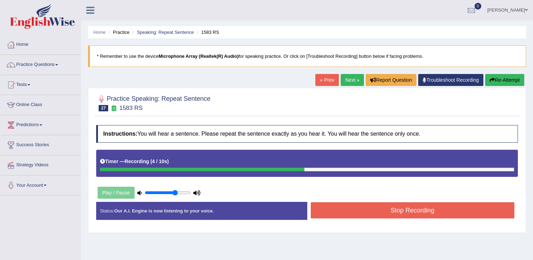
click at [405, 205] on button "Stop Recording" at bounding box center [412, 210] width 204 height 16
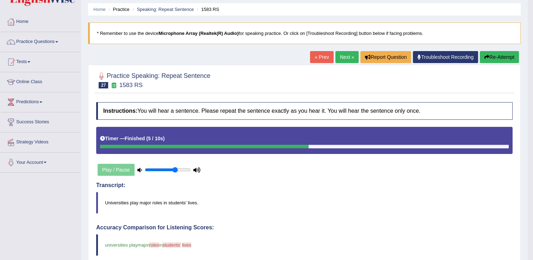
scroll to position [4, 0]
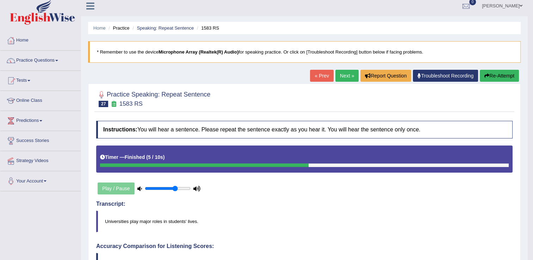
click at [492, 73] on button "Re-Attempt" at bounding box center [498, 76] width 39 height 12
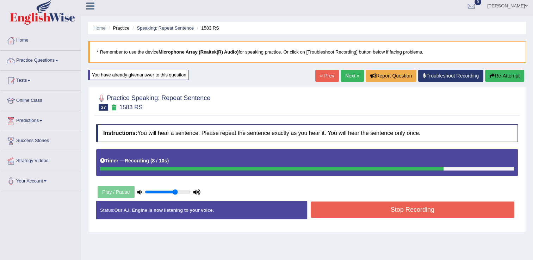
click at [407, 210] on button "Stop Recording" at bounding box center [412, 209] width 204 height 16
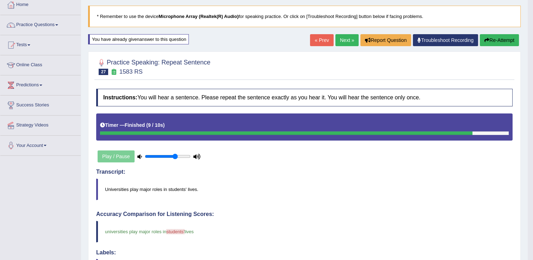
scroll to position [10, 0]
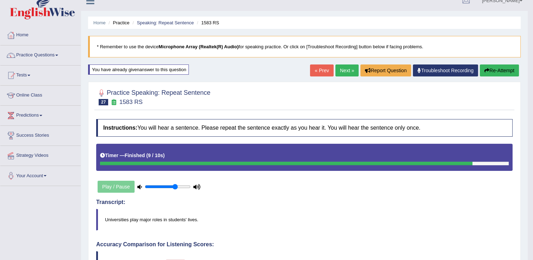
click at [339, 71] on link "Next »" at bounding box center [346, 70] width 23 height 12
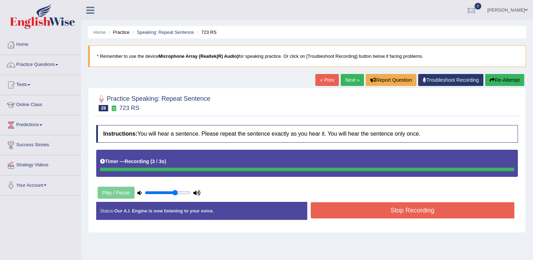
click at [487, 80] on button "Re-Attempt" at bounding box center [504, 80] width 39 height 12
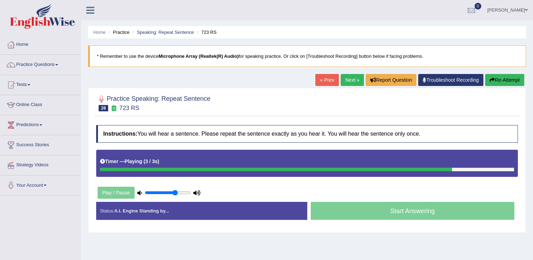
click at [494, 81] on button "Re-Attempt" at bounding box center [504, 80] width 39 height 12
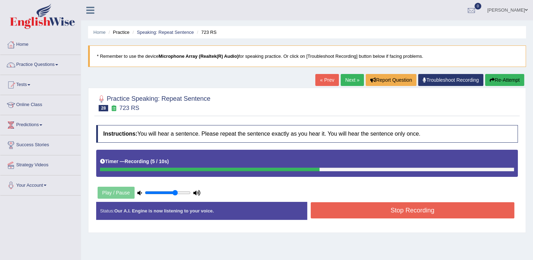
click at [446, 203] on button "Stop Recording" at bounding box center [412, 210] width 204 height 16
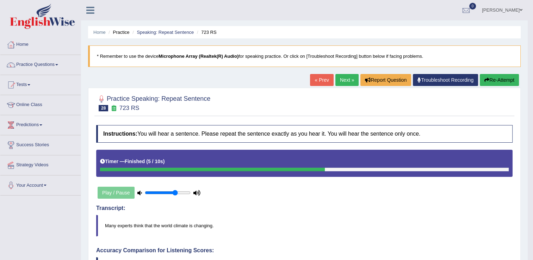
click at [508, 75] on button "Re-Attempt" at bounding box center [498, 80] width 39 height 12
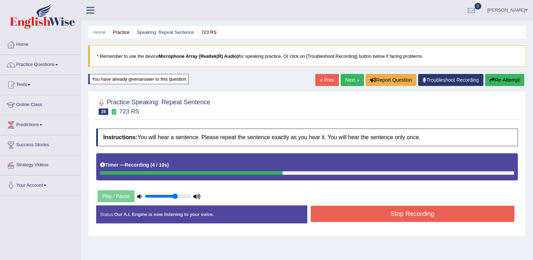
click at [472, 208] on button "Stop Recording" at bounding box center [412, 214] width 204 height 16
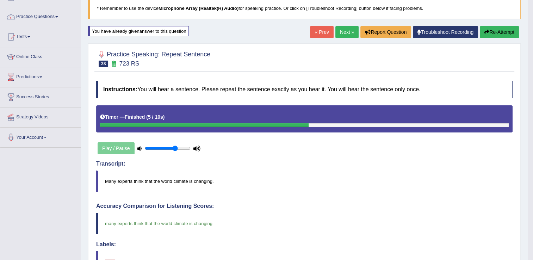
scroll to position [25, 0]
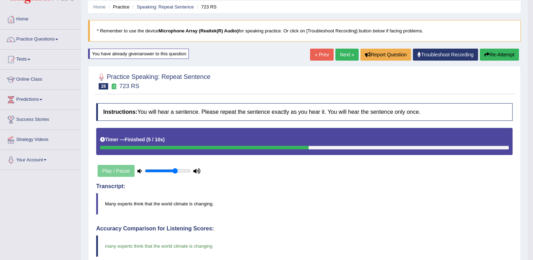
click at [347, 49] on link "Next »" at bounding box center [346, 55] width 23 height 12
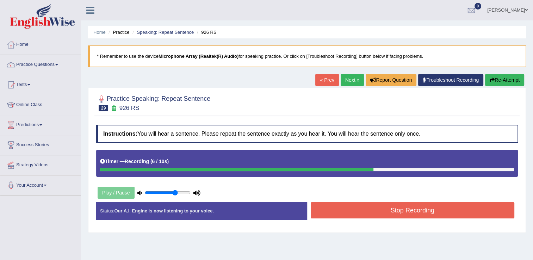
click at [405, 210] on button "Stop Recording" at bounding box center [412, 210] width 204 height 16
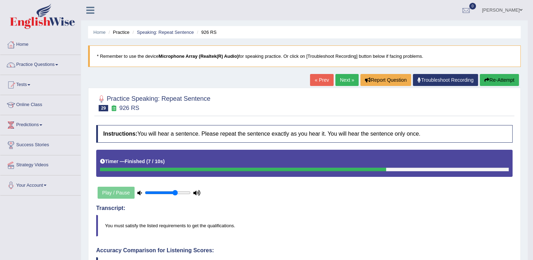
click at [510, 82] on button "Re-Attempt" at bounding box center [498, 80] width 39 height 12
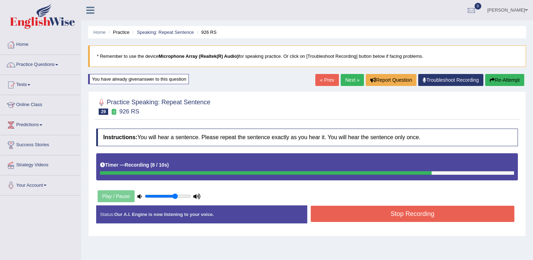
click at [472, 210] on button "Stop Recording" at bounding box center [412, 214] width 204 height 16
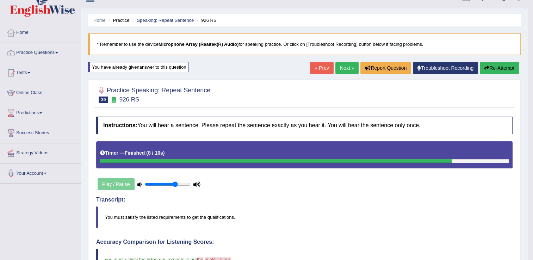
scroll to position [10, 0]
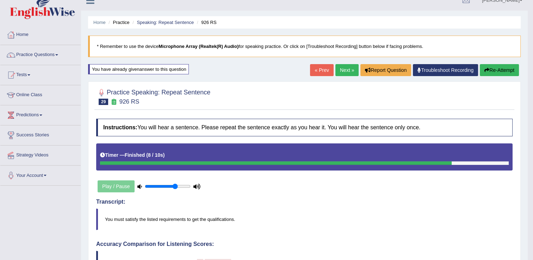
click at [344, 71] on link "Next »" at bounding box center [346, 70] width 23 height 12
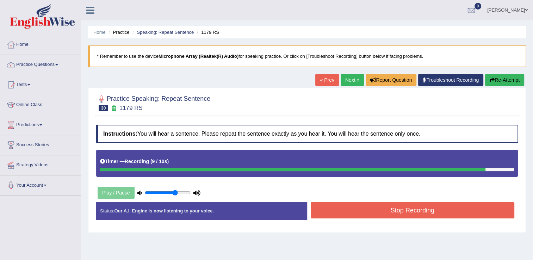
click at [419, 215] on button "Stop Recording" at bounding box center [412, 210] width 204 height 16
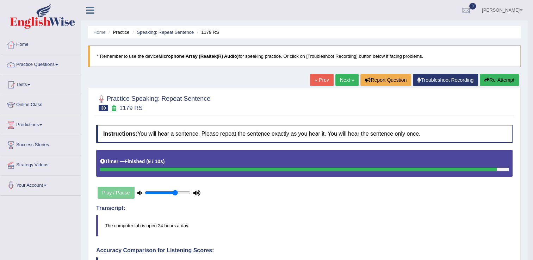
click at [345, 79] on link "Next »" at bounding box center [346, 80] width 23 height 12
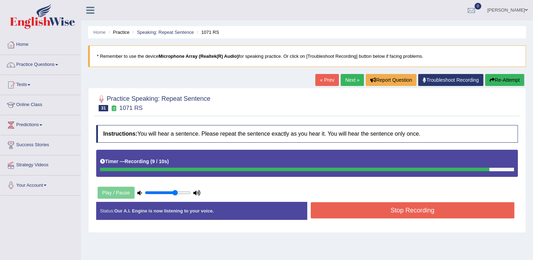
click at [401, 209] on button "Stop Recording" at bounding box center [412, 210] width 204 height 16
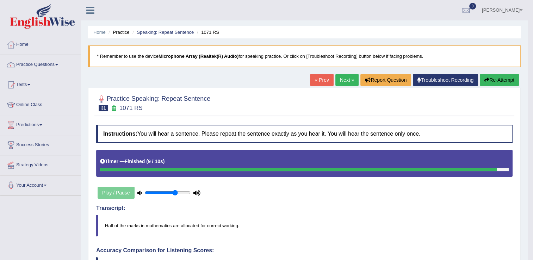
click at [344, 83] on link "Next »" at bounding box center [346, 80] width 23 height 12
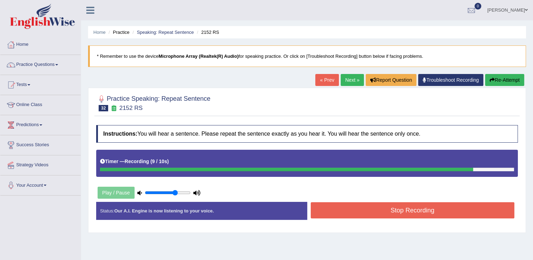
click at [395, 209] on button "Stop Recording" at bounding box center [412, 210] width 204 height 16
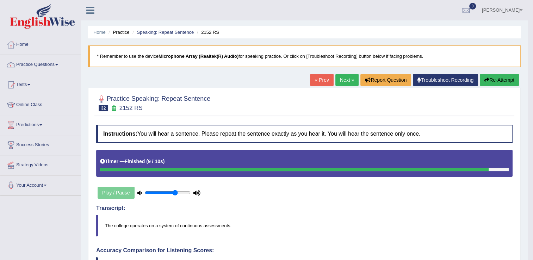
click at [502, 78] on button "Re-Attempt" at bounding box center [498, 80] width 39 height 12
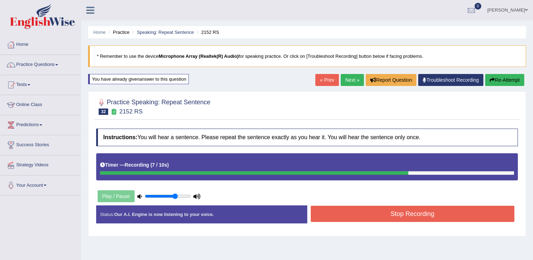
click at [435, 206] on button "Stop Recording" at bounding box center [412, 214] width 204 height 16
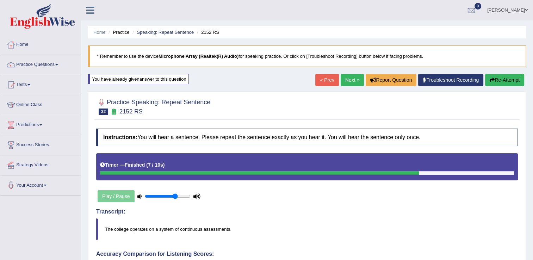
click at [353, 77] on link "Next »" at bounding box center [351, 80] width 23 height 12
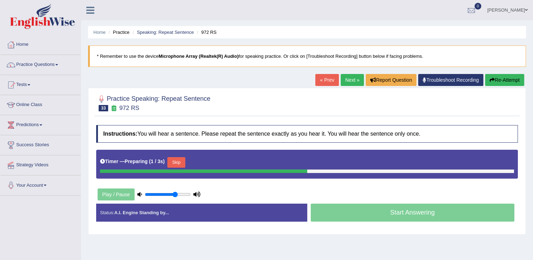
click at [362, 98] on div at bounding box center [306, 102] width 421 height 21
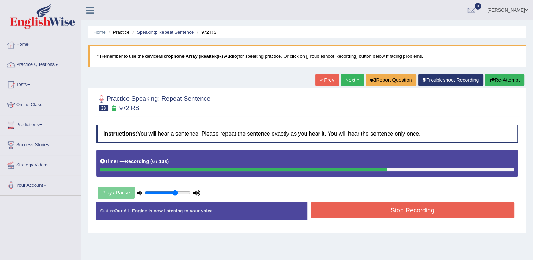
click at [410, 204] on button "Stop Recording" at bounding box center [412, 210] width 204 height 16
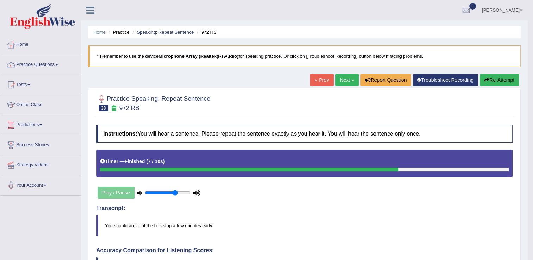
click at [346, 82] on link "Next »" at bounding box center [346, 80] width 23 height 12
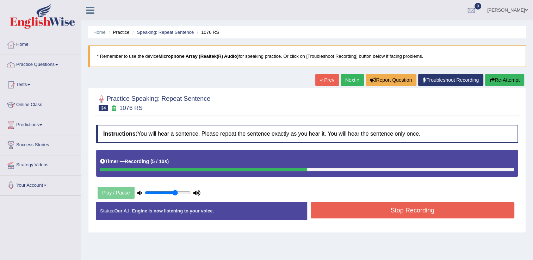
click at [429, 206] on button "Stop Recording" at bounding box center [412, 210] width 204 height 16
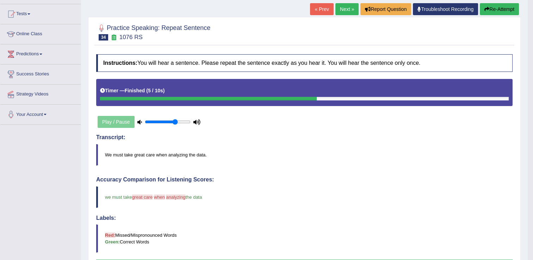
scroll to position [24, 0]
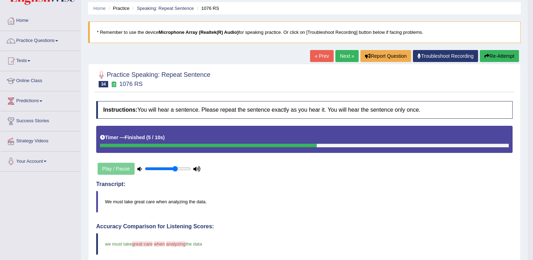
click at [508, 51] on button "Re-Attempt" at bounding box center [498, 56] width 39 height 12
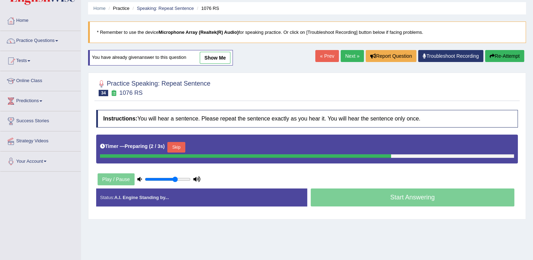
click at [501, 87] on div at bounding box center [306, 87] width 421 height 21
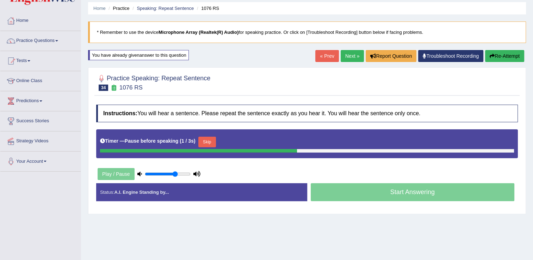
click at [496, 53] on button "Re-Attempt" at bounding box center [504, 56] width 39 height 12
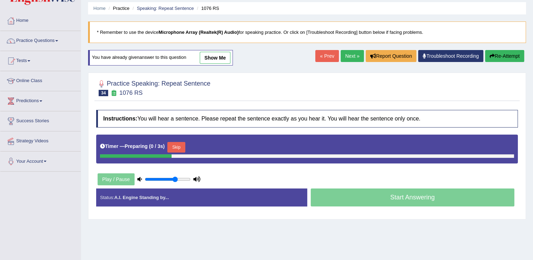
scroll to position [24, 0]
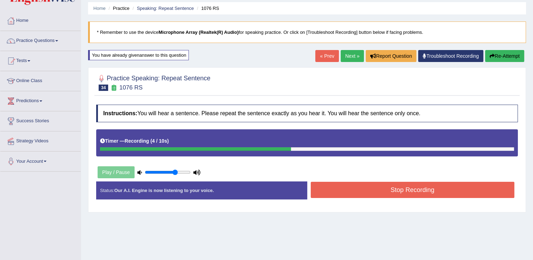
click at [379, 191] on button "Stop Recording" at bounding box center [412, 190] width 204 height 16
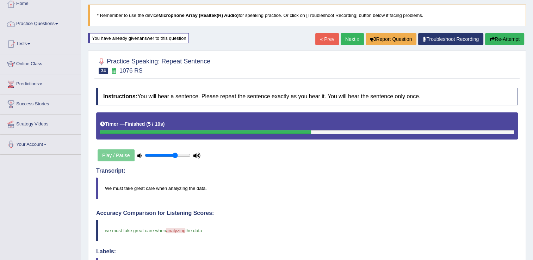
scroll to position [38, 0]
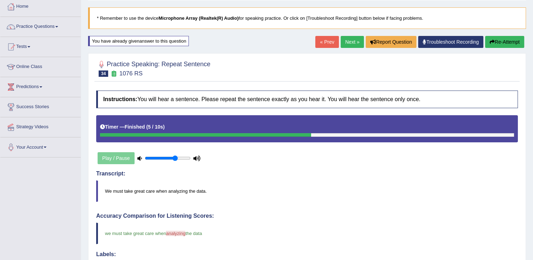
click at [346, 43] on link "Next »" at bounding box center [351, 42] width 23 height 12
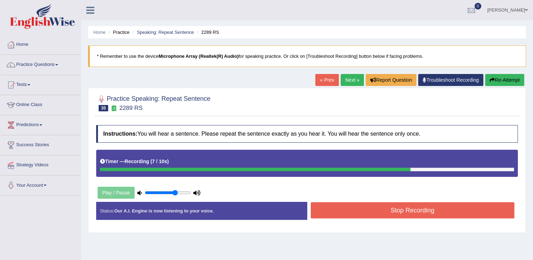
click at [385, 203] on button "Stop Recording" at bounding box center [412, 210] width 204 height 16
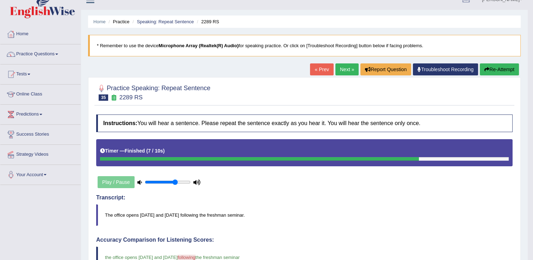
scroll to position [10, 0]
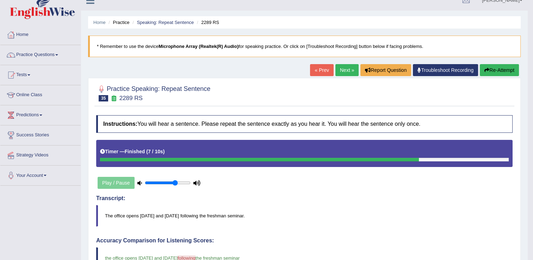
click at [350, 64] on link "Next »" at bounding box center [346, 70] width 23 height 12
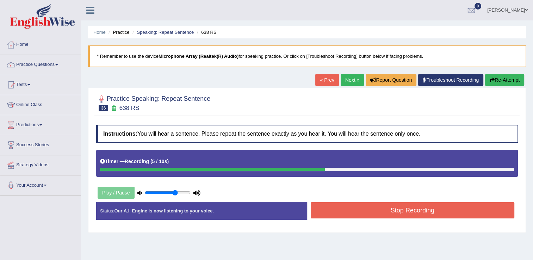
click at [402, 208] on button "Stop Recording" at bounding box center [412, 210] width 204 height 16
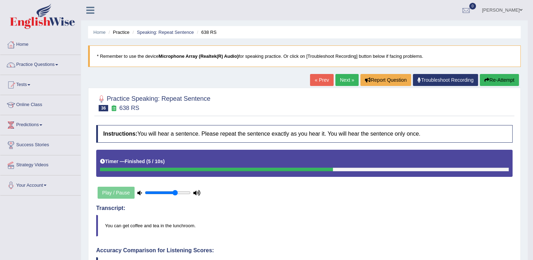
click at [344, 78] on link "Next »" at bounding box center [346, 80] width 23 height 12
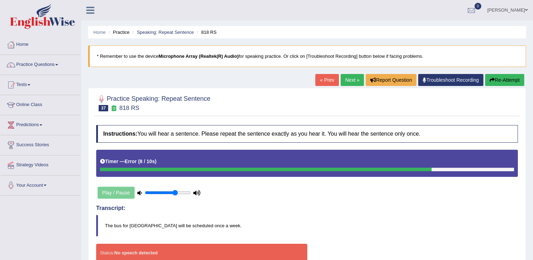
click at [503, 80] on button "Re-Attempt" at bounding box center [504, 80] width 39 height 12
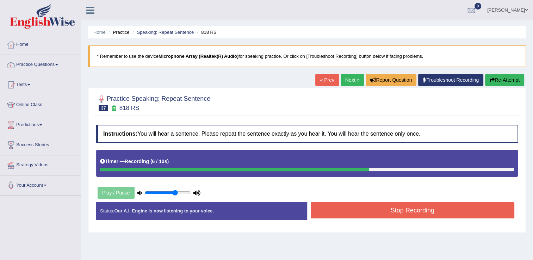
click at [441, 211] on button "Stop Recording" at bounding box center [412, 210] width 204 height 16
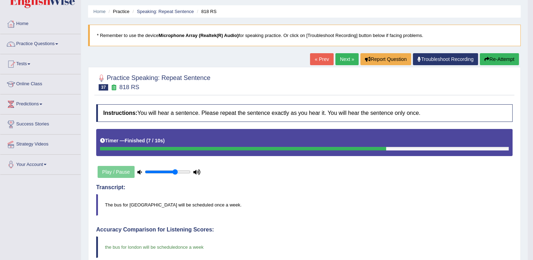
scroll to position [20, 0]
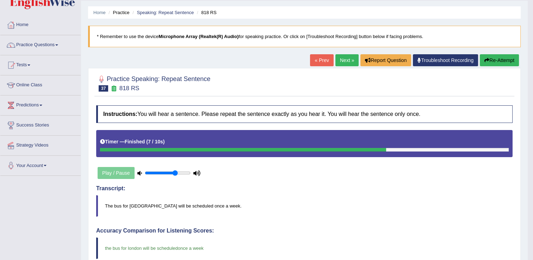
click at [342, 62] on link "Next »" at bounding box center [346, 60] width 23 height 12
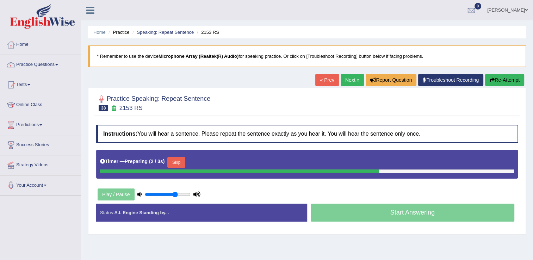
click at [357, 100] on div at bounding box center [306, 102] width 421 height 21
click at [498, 84] on button "Re-Attempt" at bounding box center [504, 80] width 39 height 12
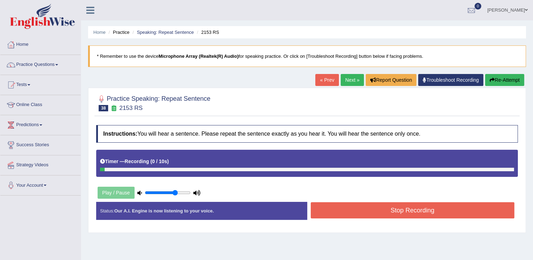
click at [496, 80] on button "Re-Attempt" at bounding box center [504, 80] width 39 height 12
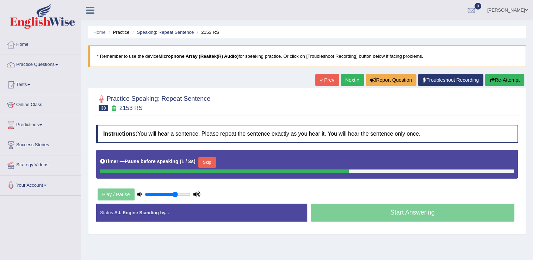
click at [496, 82] on button "Re-Attempt" at bounding box center [504, 80] width 39 height 12
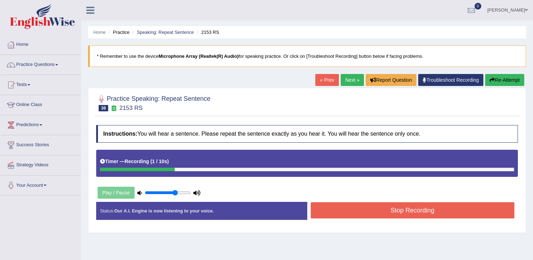
click at [496, 82] on button "Re-Attempt" at bounding box center [504, 80] width 39 height 12
click at [498, 77] on button "Re-Attempt" at bounding box center [504, 80] width 39 height 12
click at [498, 80] on button "Re-Attempt" at bounding box center [504, 80] width 39 height 12
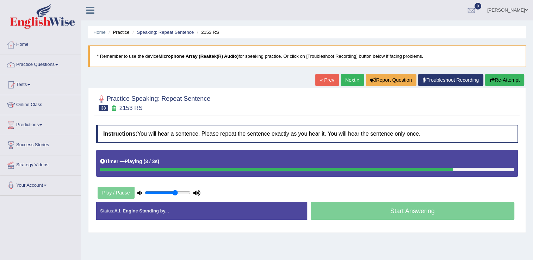
click at [501, 81] on button "Re-Attempt" at bounding box center [504, 80] width 39 height 12
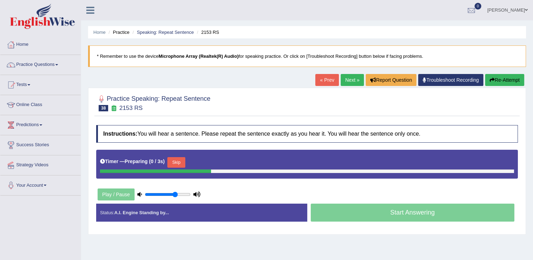
click at [490, 104] on div at bounding box center [306, 102] width 421 height 21
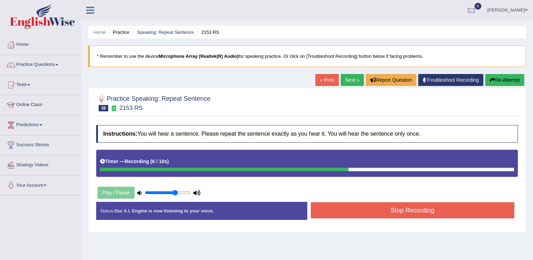
click at [424, 205] on button "Stop Recording" at bounding box center [412, 210] width 204 height 16
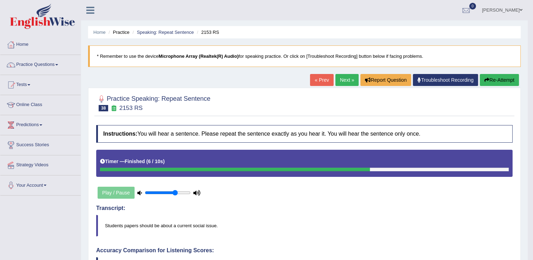
click at [346, 77] on link "Next »" at bounding box center [346, 80] width 23 height 12
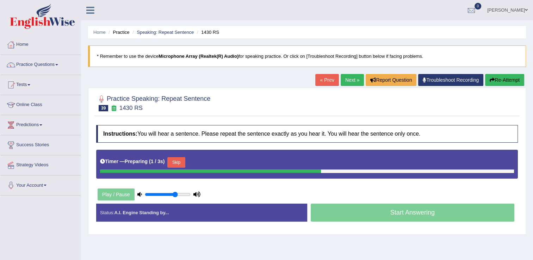
click at [379, 106] on div at bounding box center [306, 102] width 421 height 21
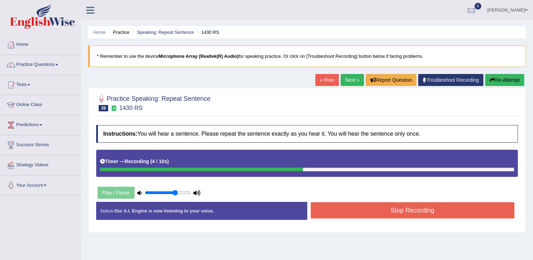
click at [418, 212] on button "Stop Recording" at bounding box center [412, 210] width 204 height 16
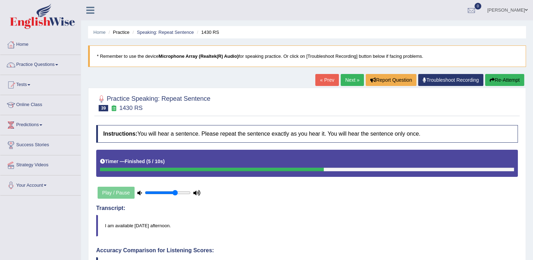
click at [351, 80] on link "Next »" at bounding box center [351, 80] width 23 height 12
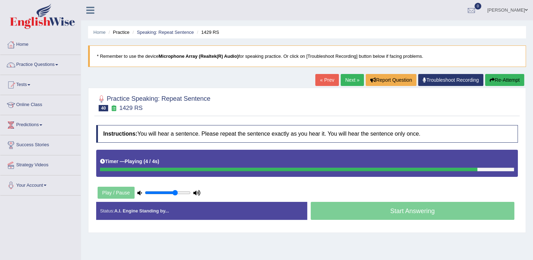
click at [494, 81] on button "Re-Attempt" at bounding box center [504, 80] width 39 height 12
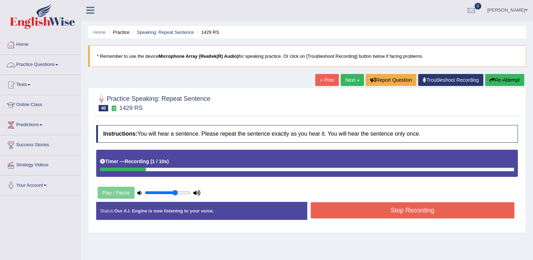
click at [58, 65] on span at bounding box center [56, 64] width 3 height 1
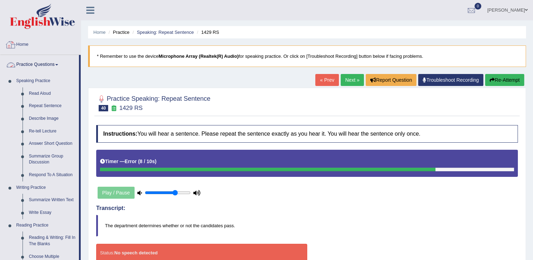
click at [25, 41] on link "Home" at bounding box center [40, 44] width 80 height 18
